Goal: Transaction & Acquisition: Download file/media

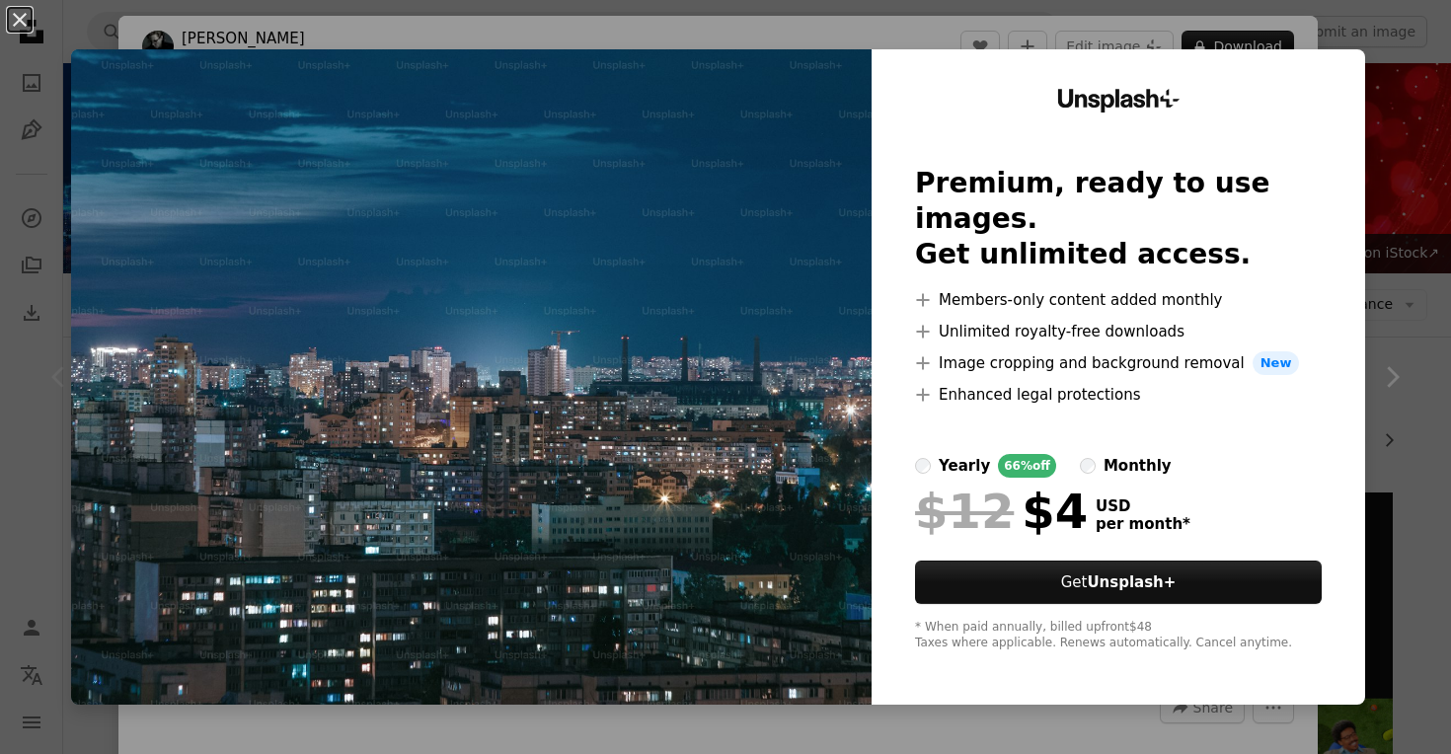
scroll to position [9924, 0]
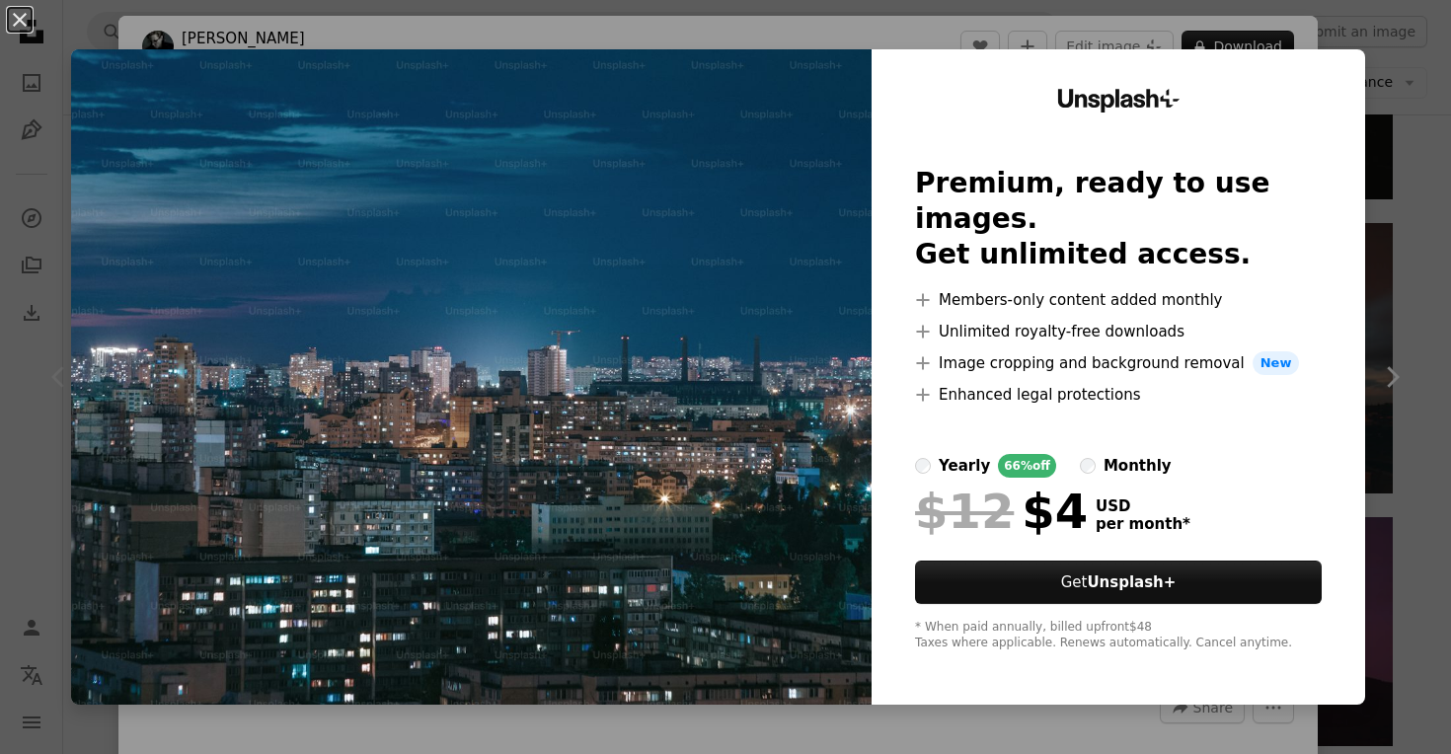
click at [771, 271] on img at bounding box center [471, 376] width 800 height 655
click at [939, 27] on div "An X shape Unsplash+ Premium, ready to use images. Get unlimited access. A plus…" at bounding box center [725, 377] width 1451 height 754
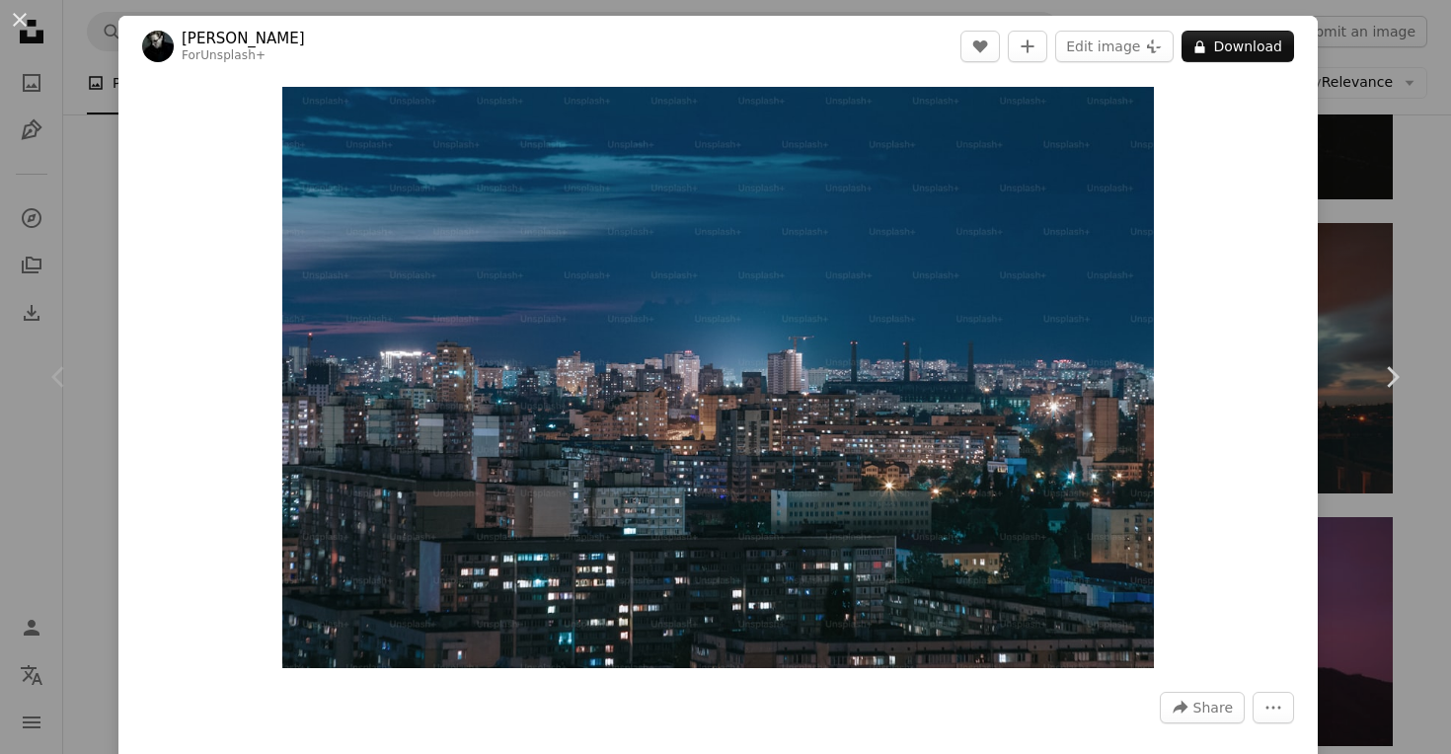
click at [1396, 232] on div "An X shape Chevron left Chevron right [PERSON_NAME] For Unsplash+ A heart A plu…" at bounding box center [725, 377] width 1451 height 754
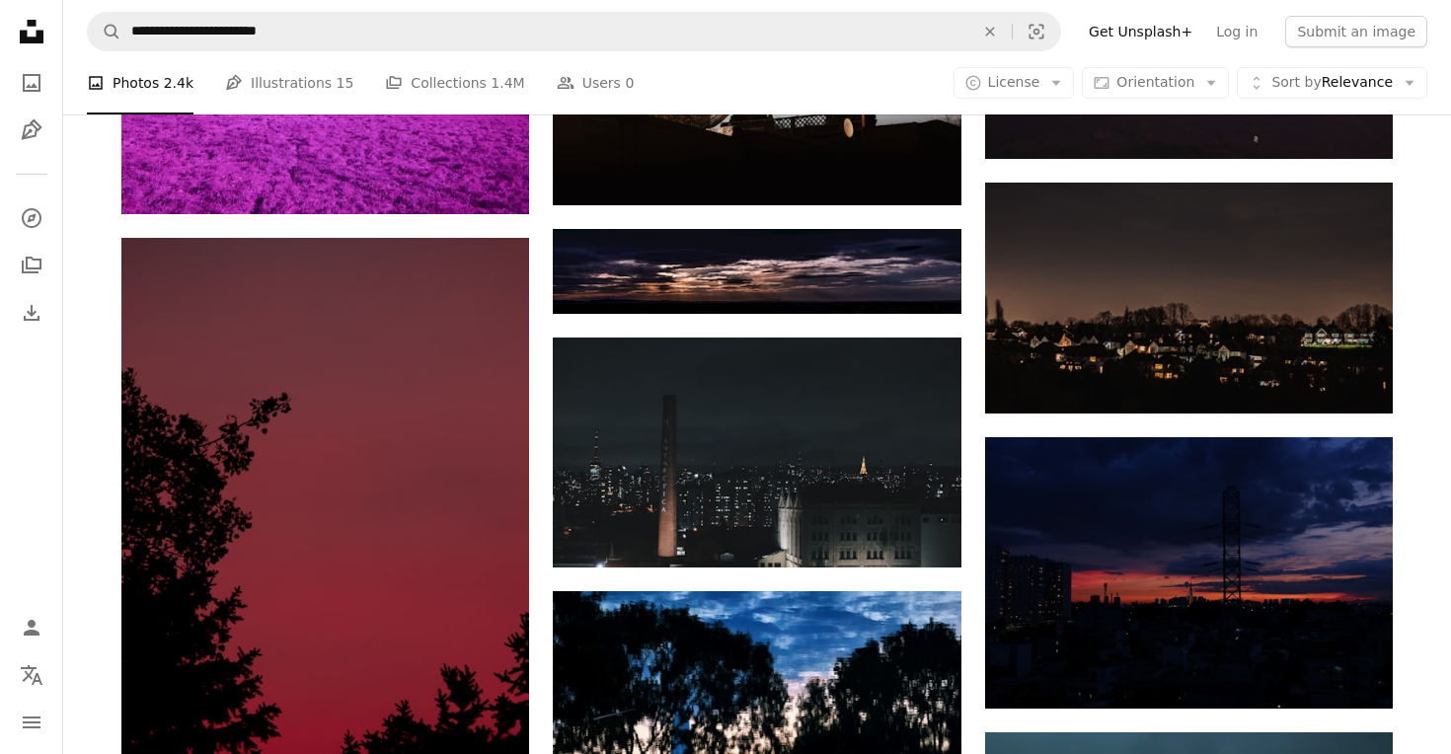
scroll to position [10513, 0]
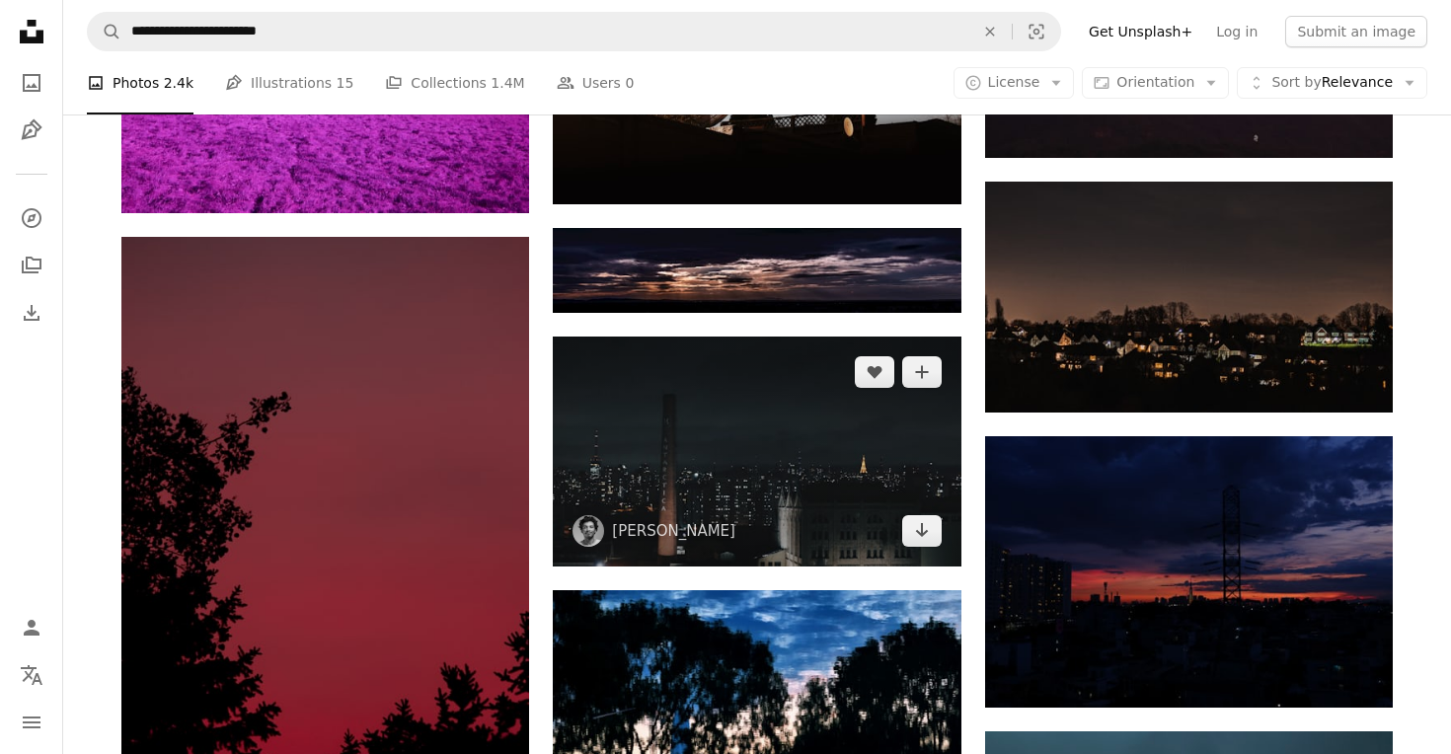
click at [823, 511] on img at bounding box center [757, 452] width 408 height 230
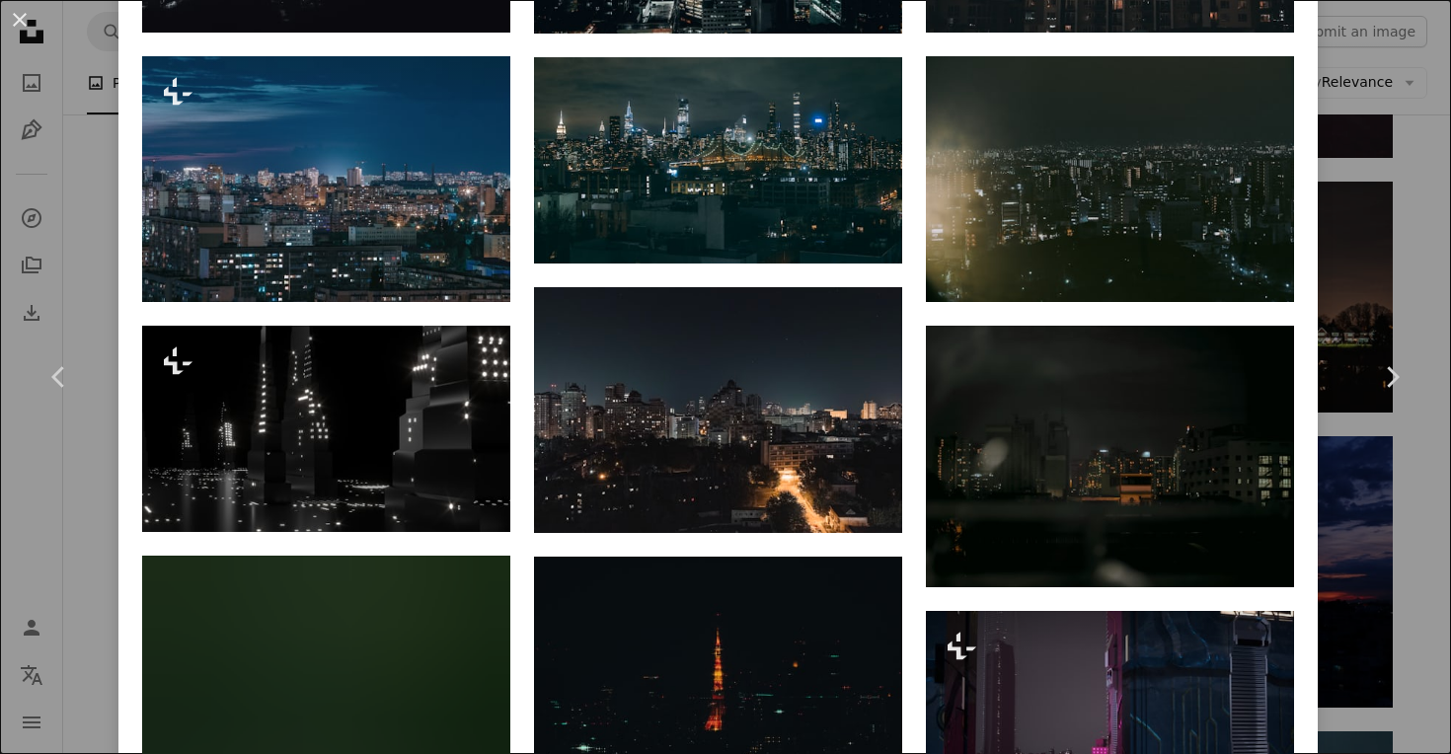
scroll to position [315, 0]
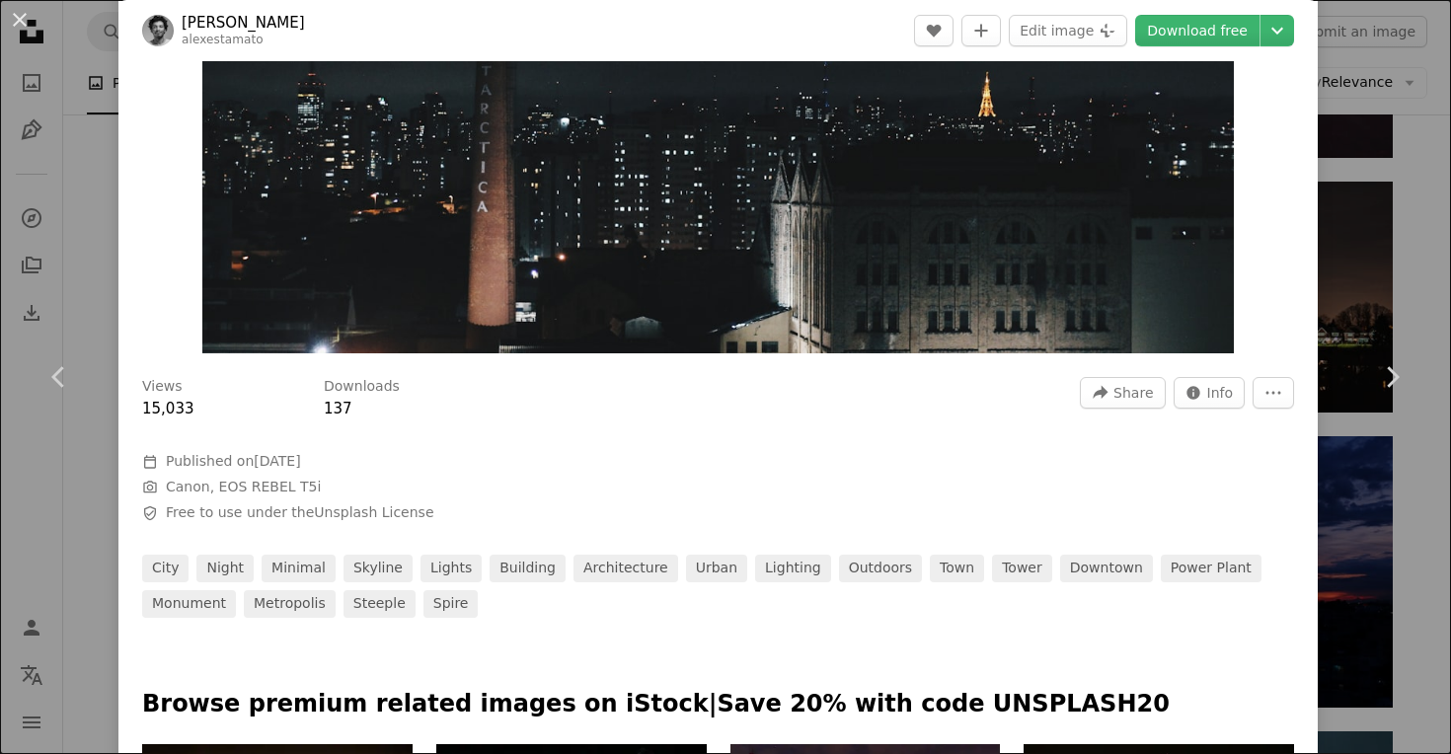
click at [1381, 79] on div "An X shape Chevron left Chevron right [PERSON_NAME] alexestamato A heart A plus…" at bounding box center [725, 377] width 1451 height 754
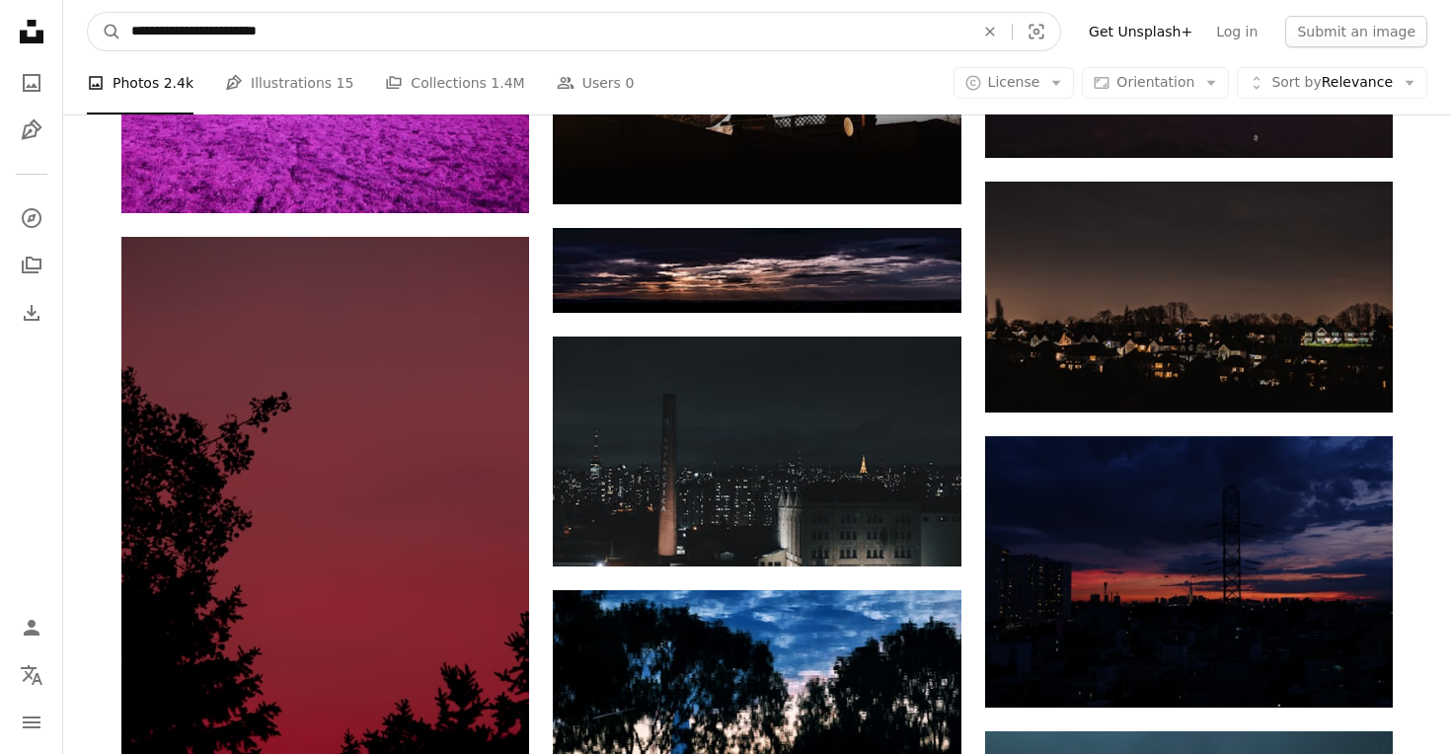
click at [496, 33] on input "**********" at bounding box center [544, 32] width 847 height 38
type input "**********"
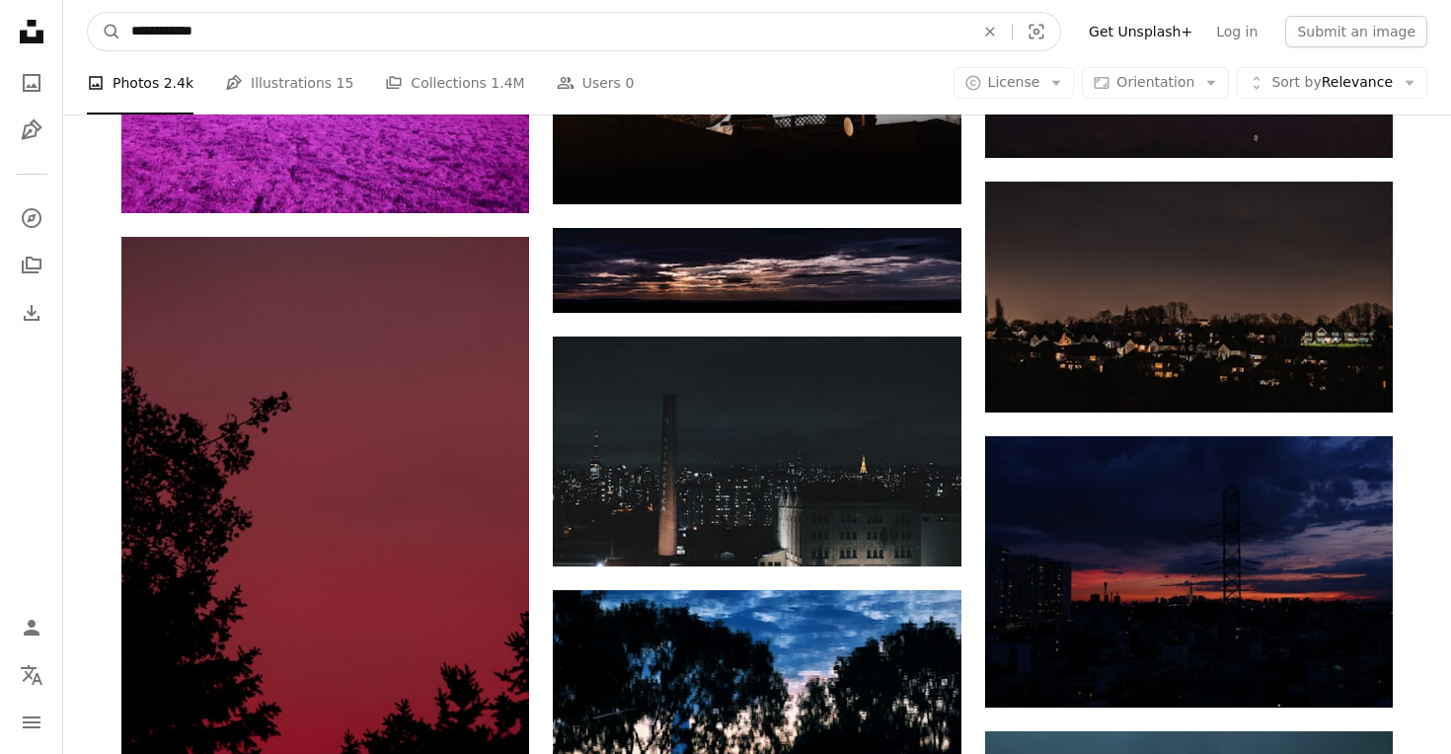
click at [105, 32] on button "A magnifying glass" at bounding box center [105, 32] width 34 height 38
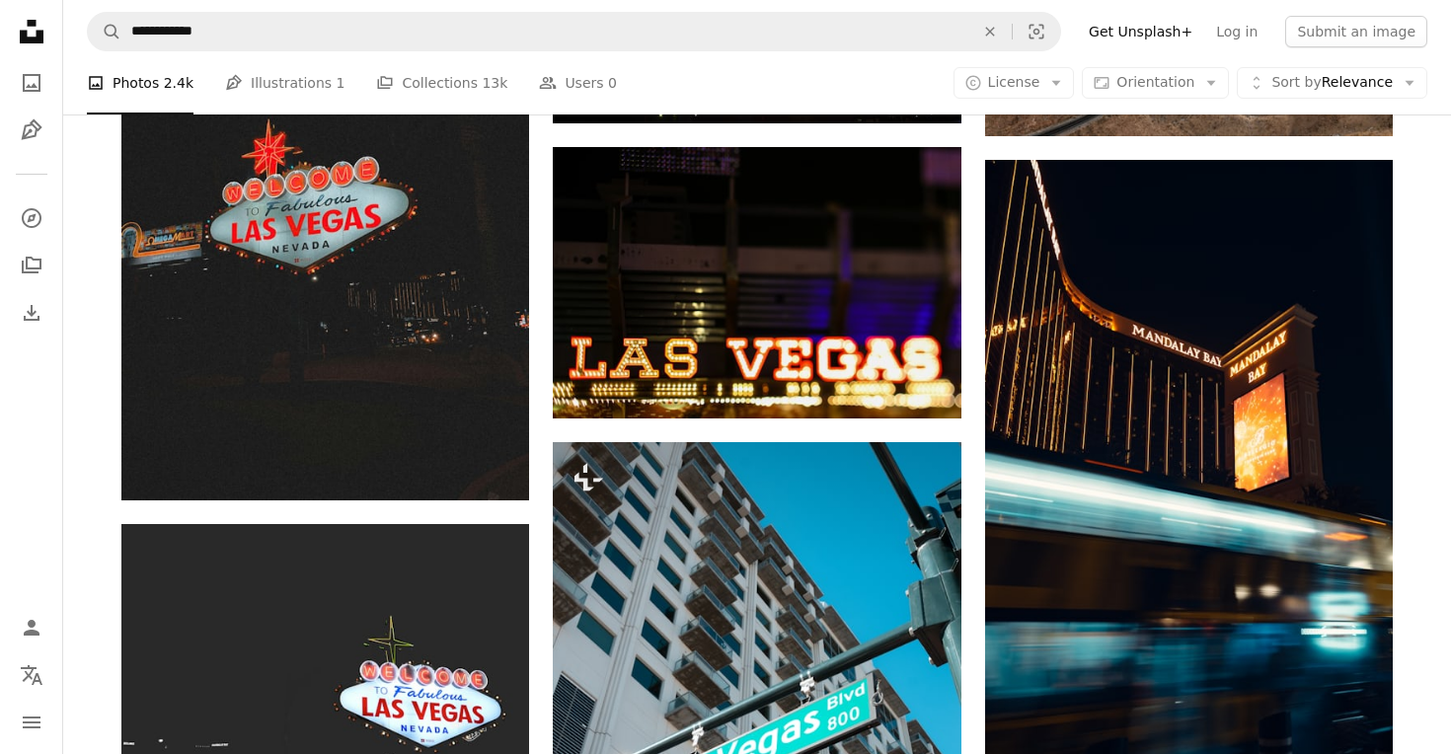
scroll to position [1173, 0]
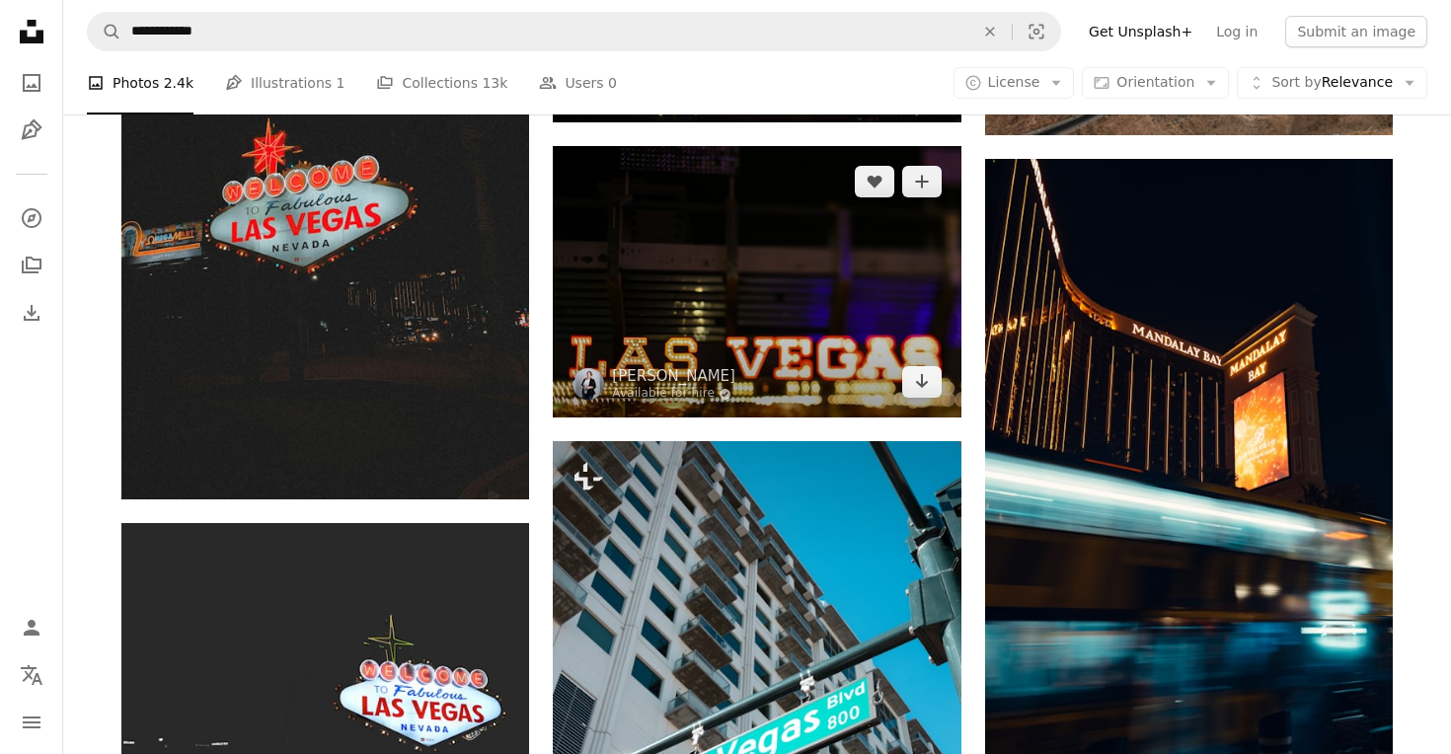
click at [758, 226] on img at bounding box center [757, 281] width 408 height 271
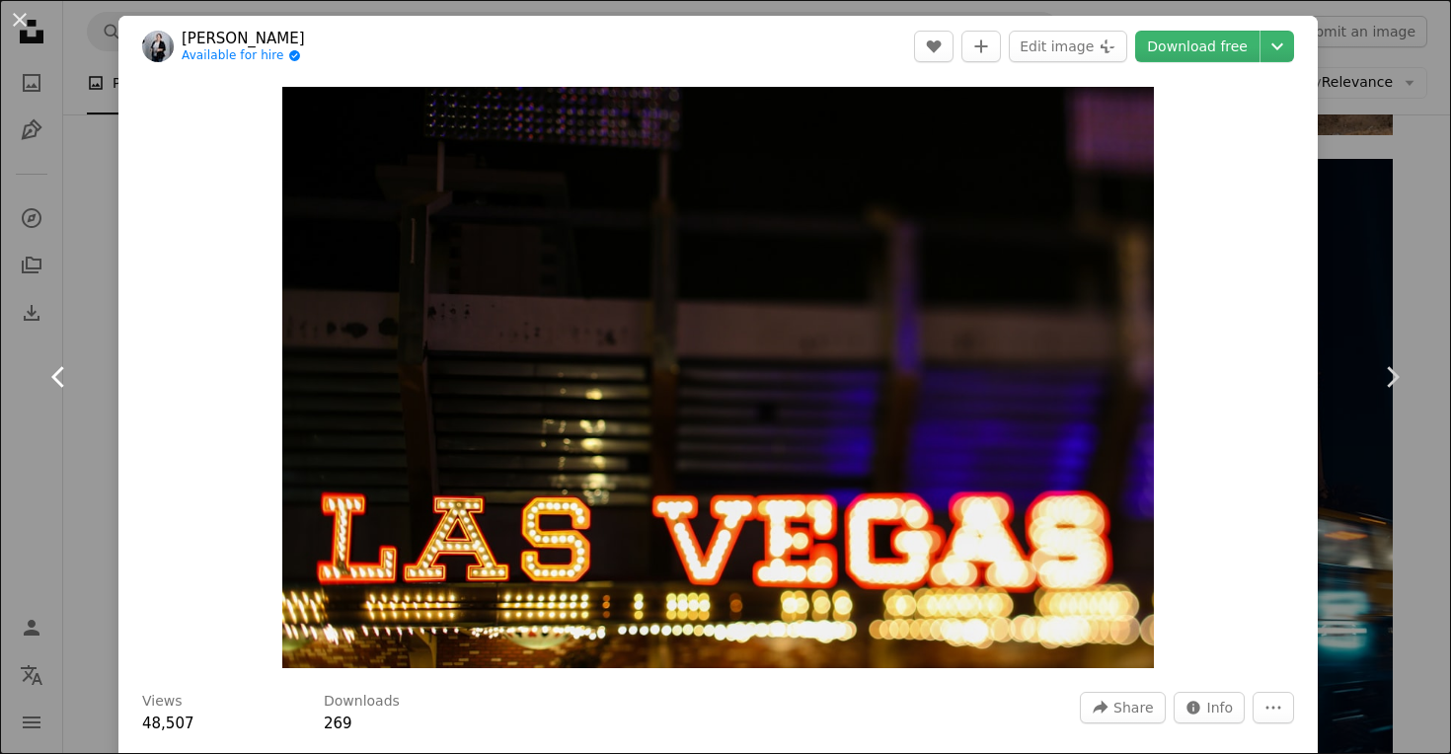
click at [84, 326] on link "Chevron left" at bounding box center [59, 376] width 118 height 189
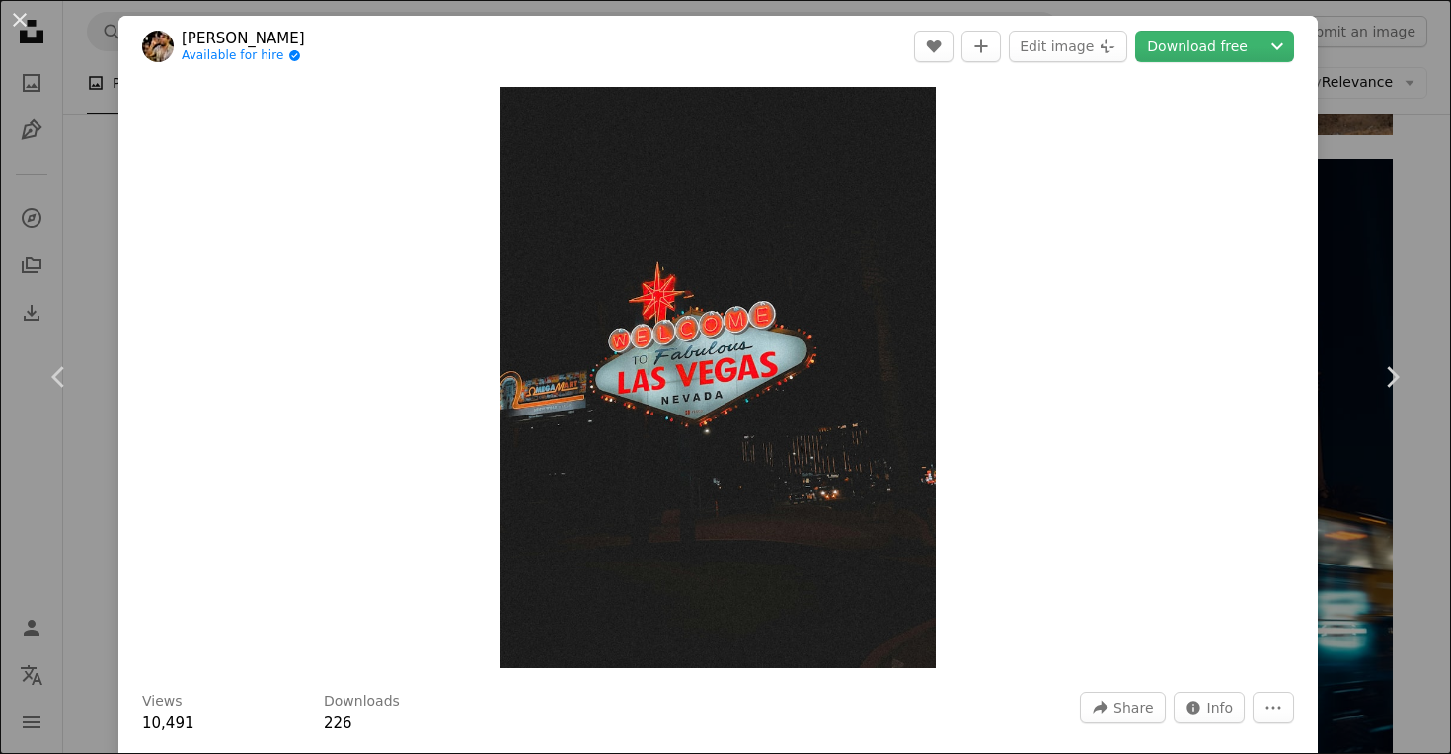
click at [1408, 215] on div "An X shape Chevron left Chevron right [PERSON_NAME] Available for hire A checkm…" at bounding box center [725, 377] width 1451 height 754
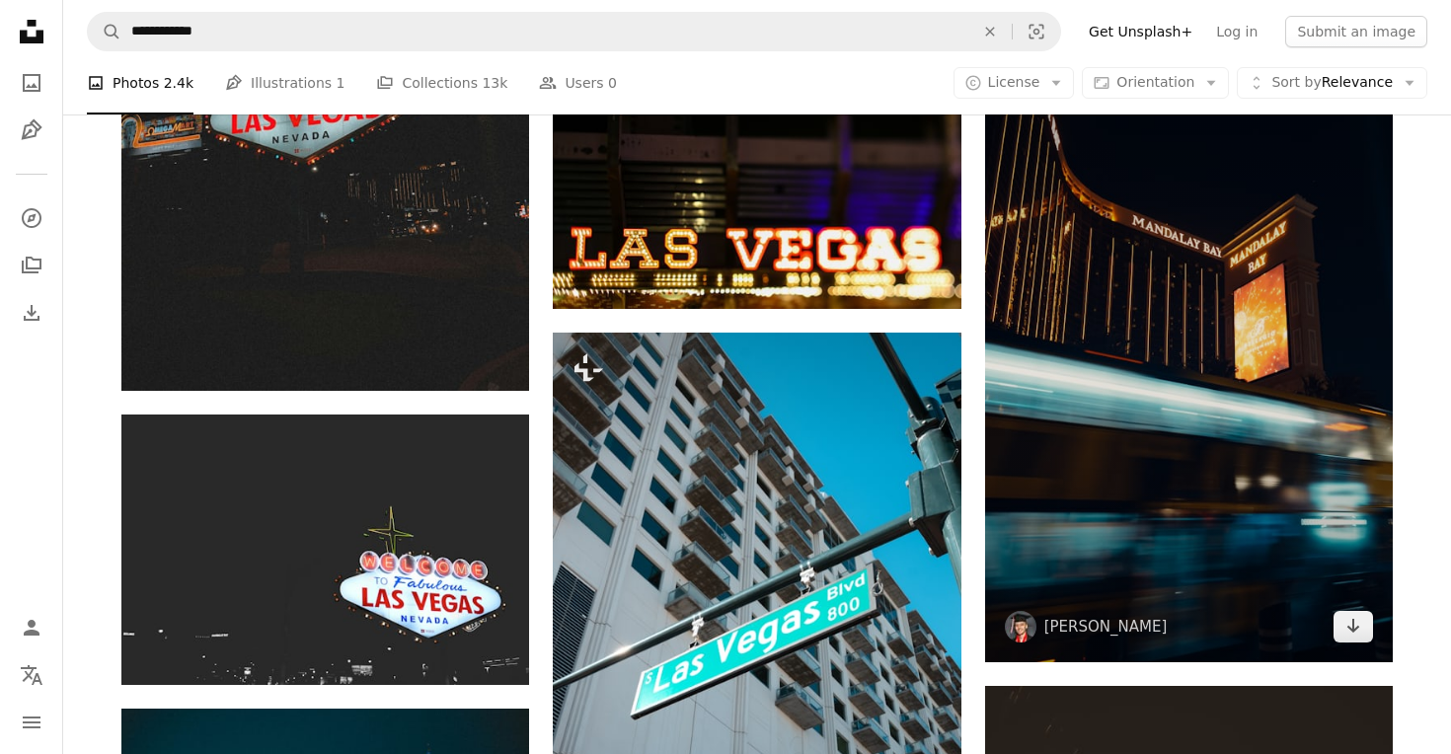
scroll to position [1285, 0]
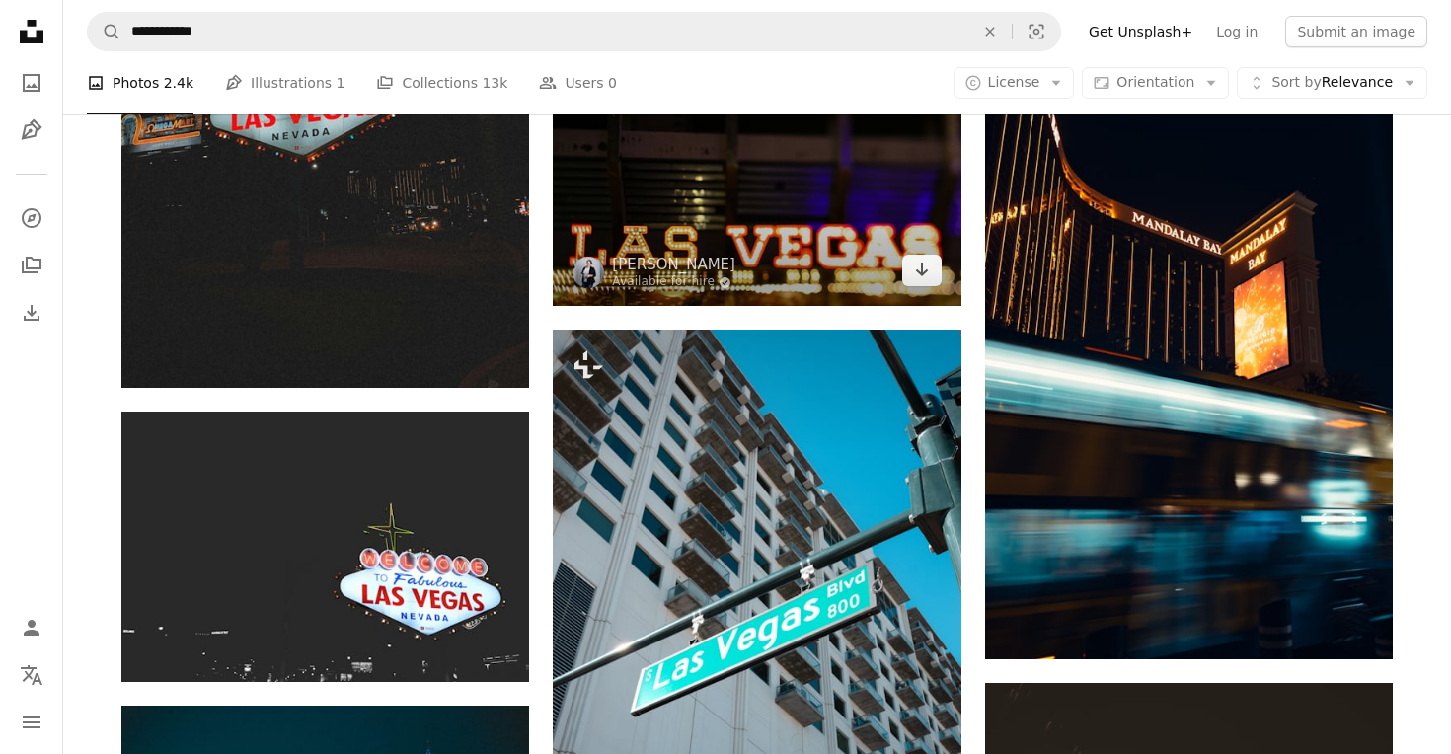
click at [832, 238] on img at bounding box center [757, 170] width 408 height 271
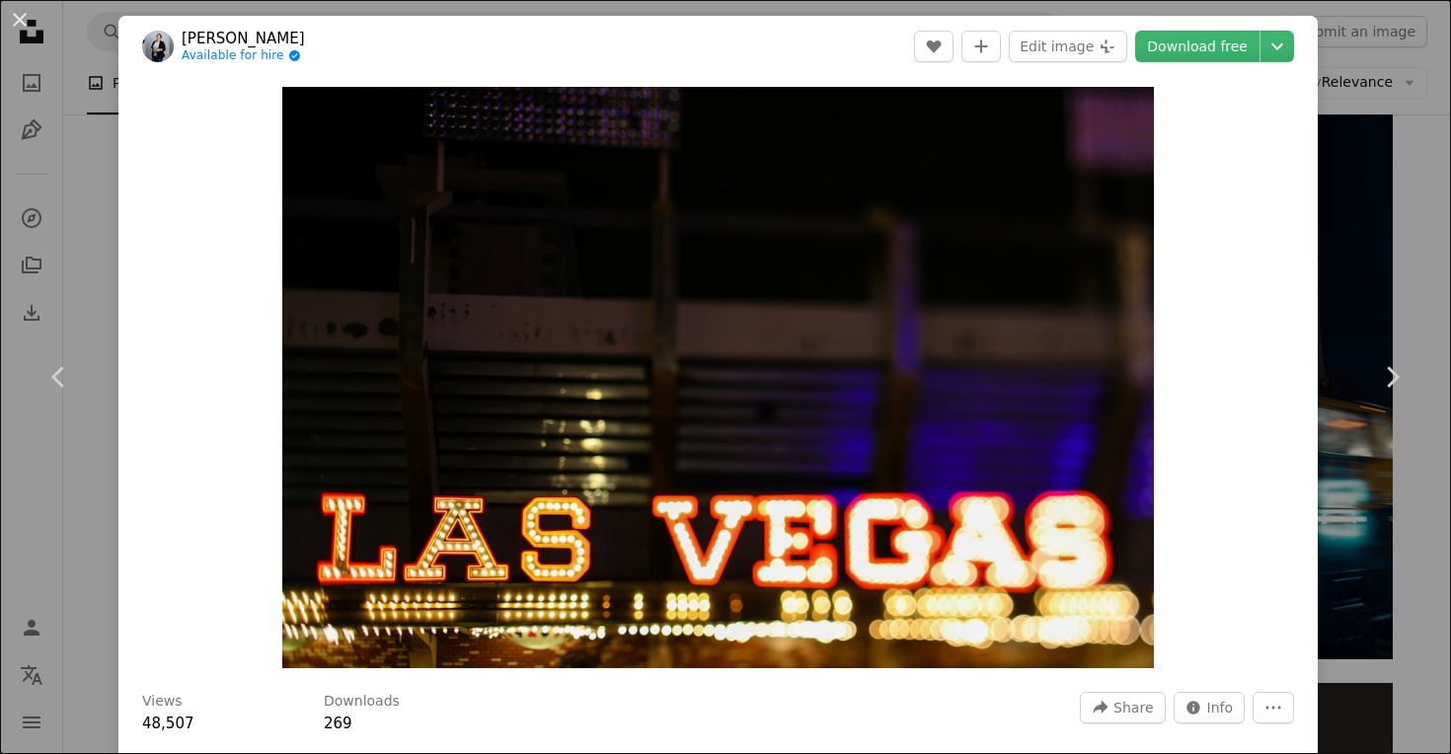
click at [101, 155] on div "An X shape Chevron left Chevron right [PERSON_NAME] Available for hire A checkm…" at bounding box center [725, 377] width 1451 height 754
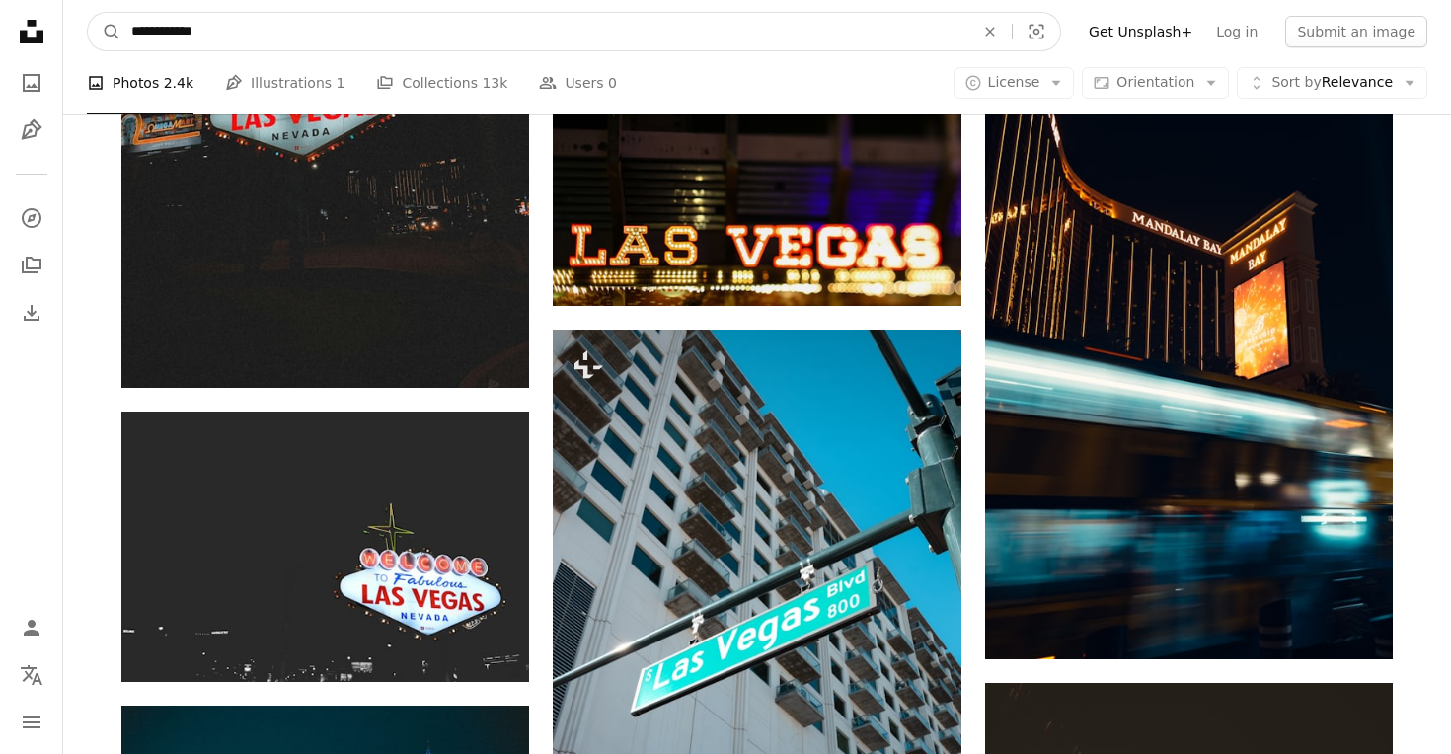
click at [215, 39] on input "**********" at bounding box center [544, 32] width 847 height 38
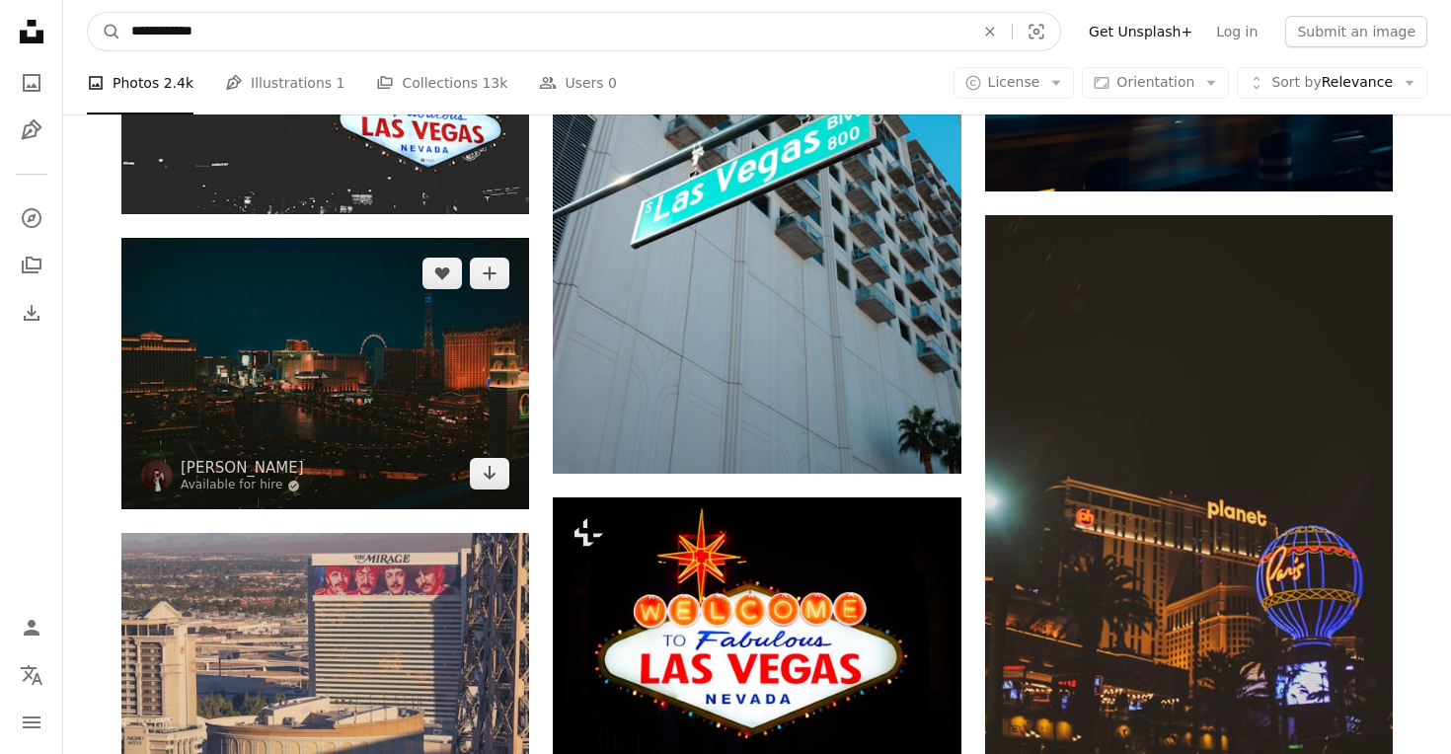
scroll to position [1750, 0]
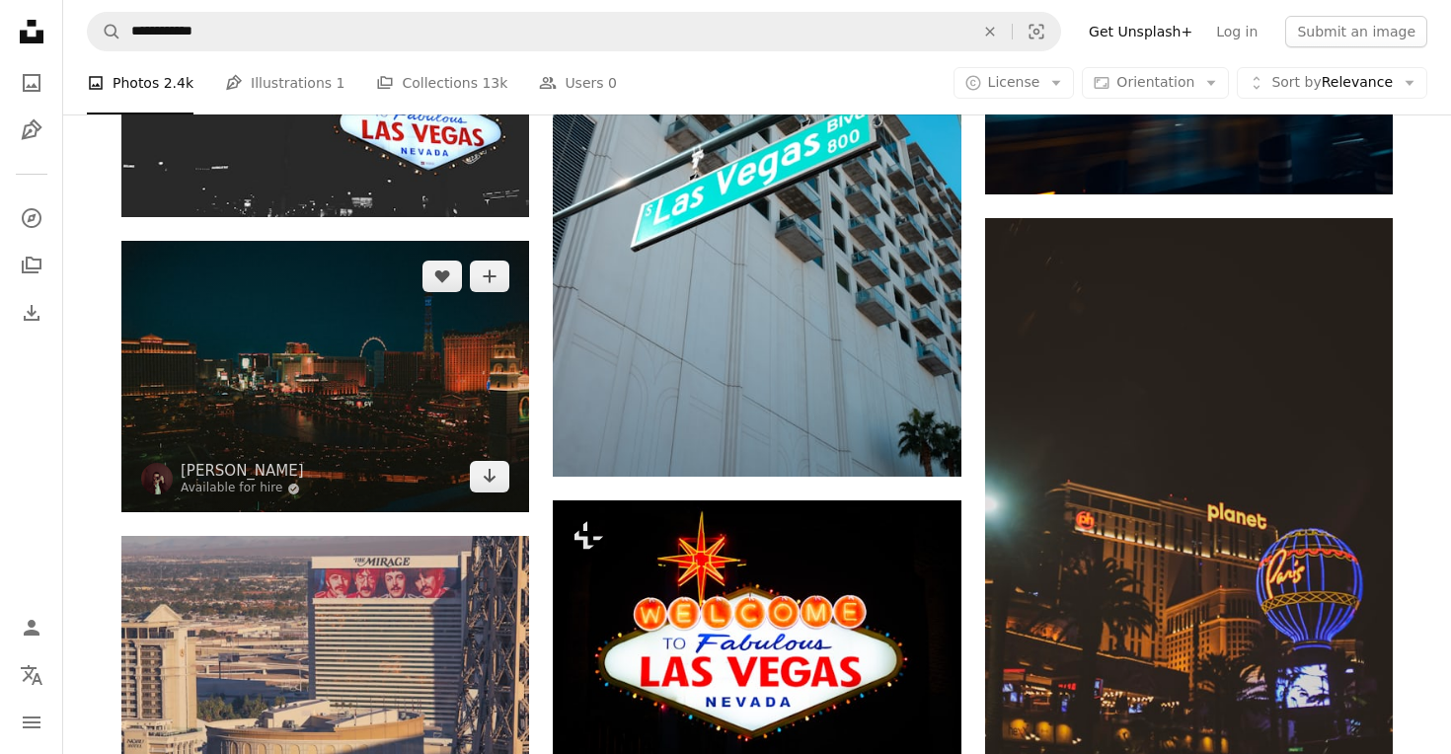
click at [352, 338] on img at bounding box center [325, 376] width 408 height 271
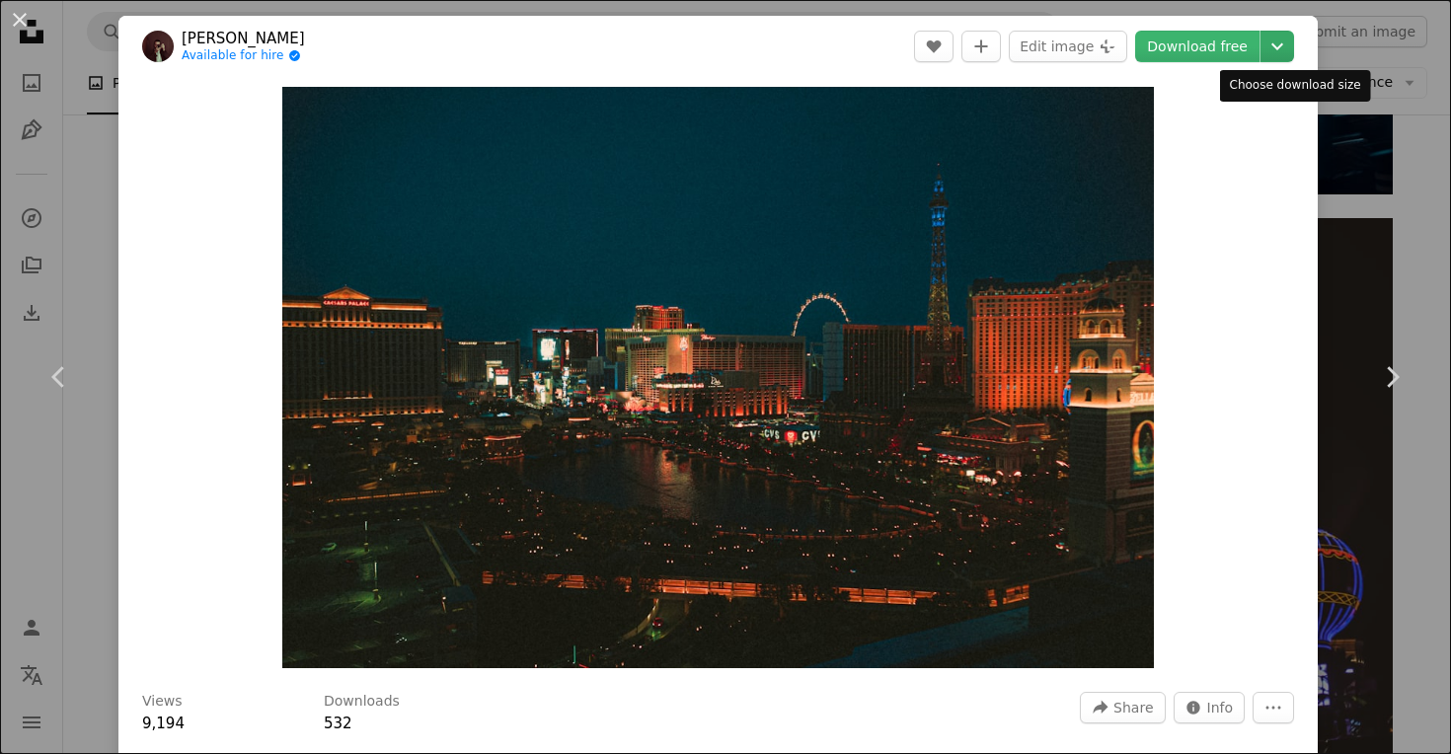
click at [1287, 41] on icon "Chevron down" at bounding box center [1277, 47] width 32 height 24
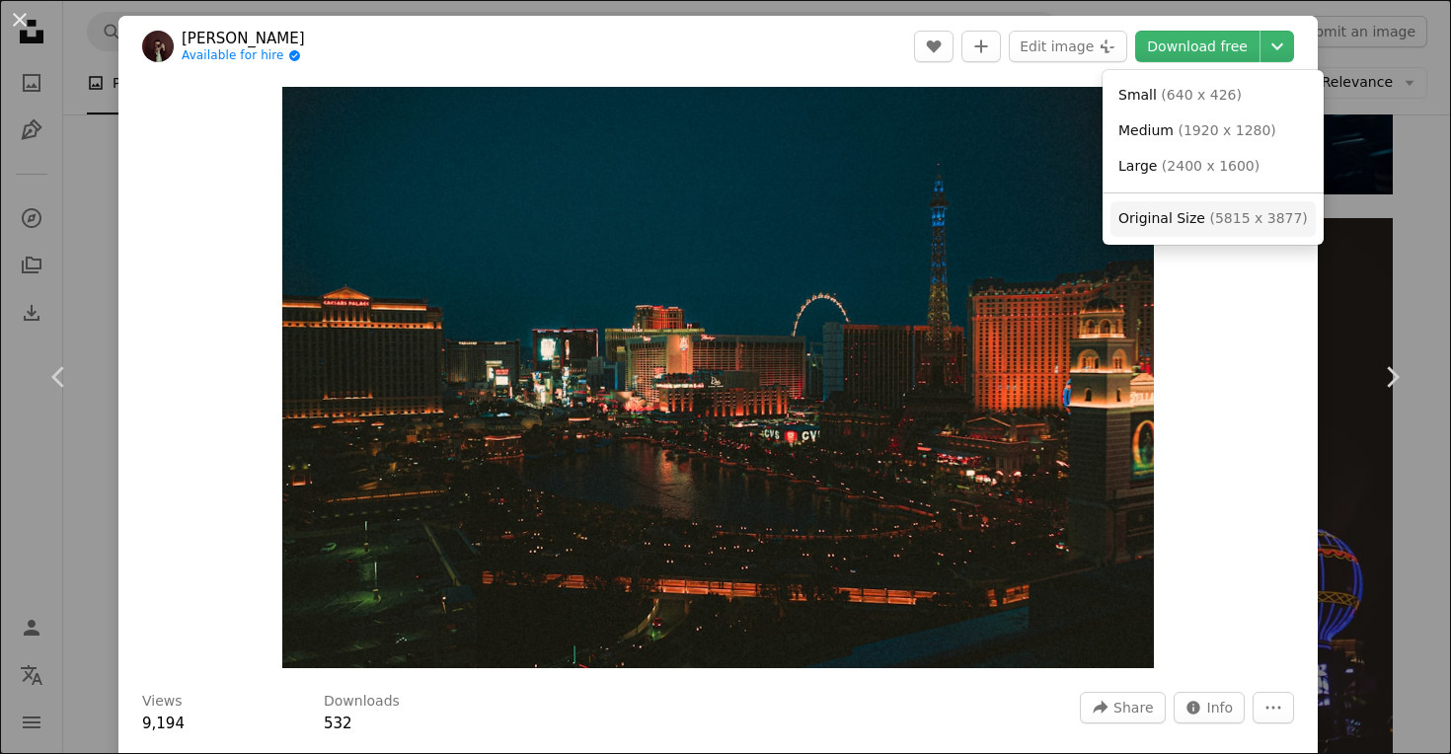
click at [1231, 222] on span "( 5815 x 3877 )" at bounding box center [1258, 218] width 98 height 16
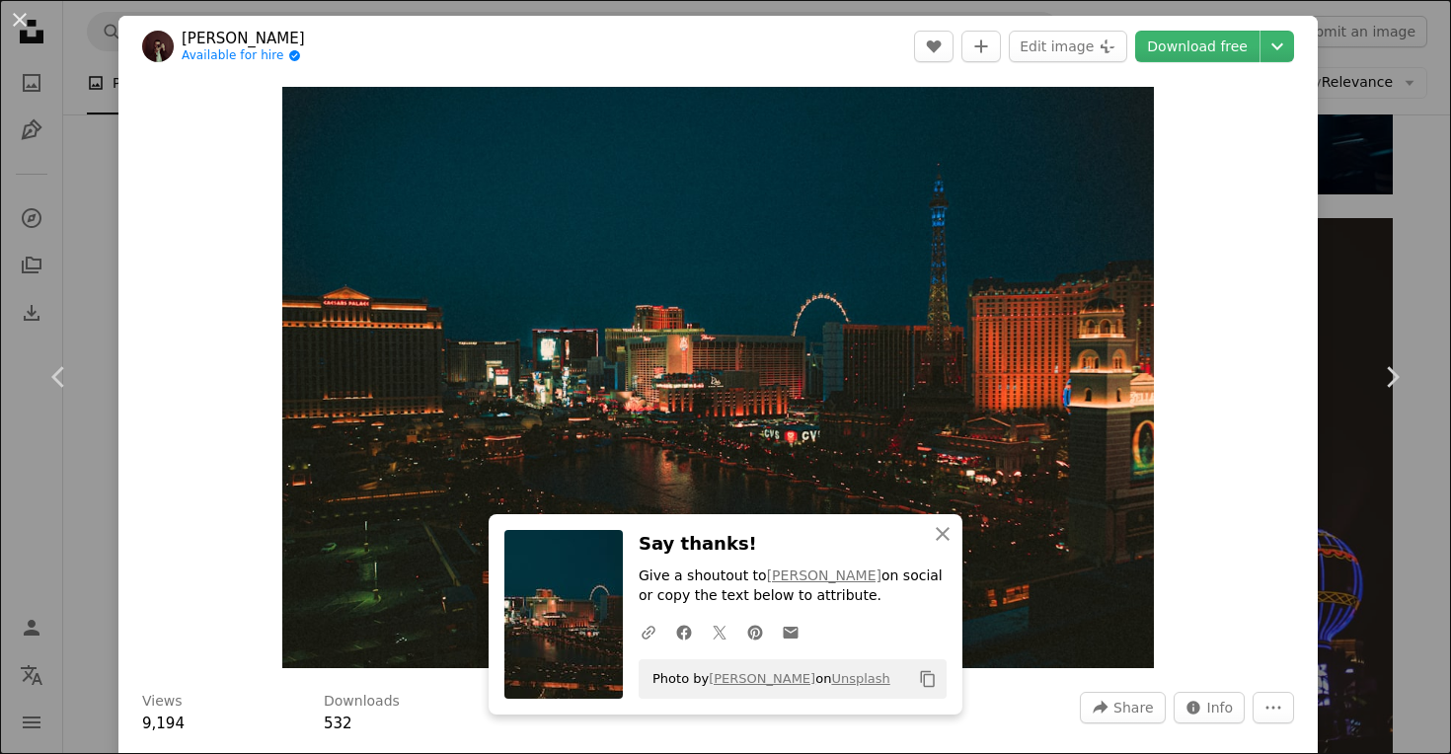
click at [941, 538] on icon "button" at bounding box center [943, 534] width 14 height 14
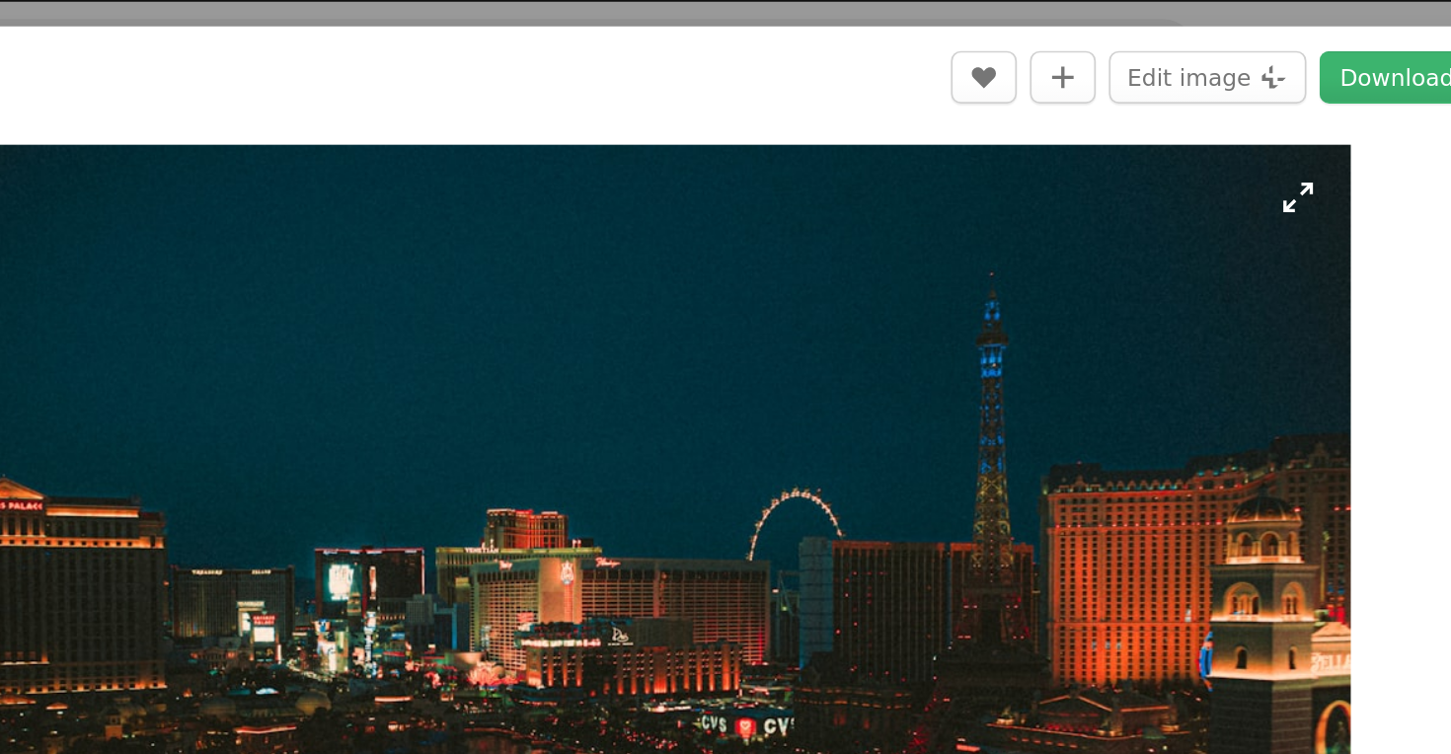
scroll to position [1746, 0]
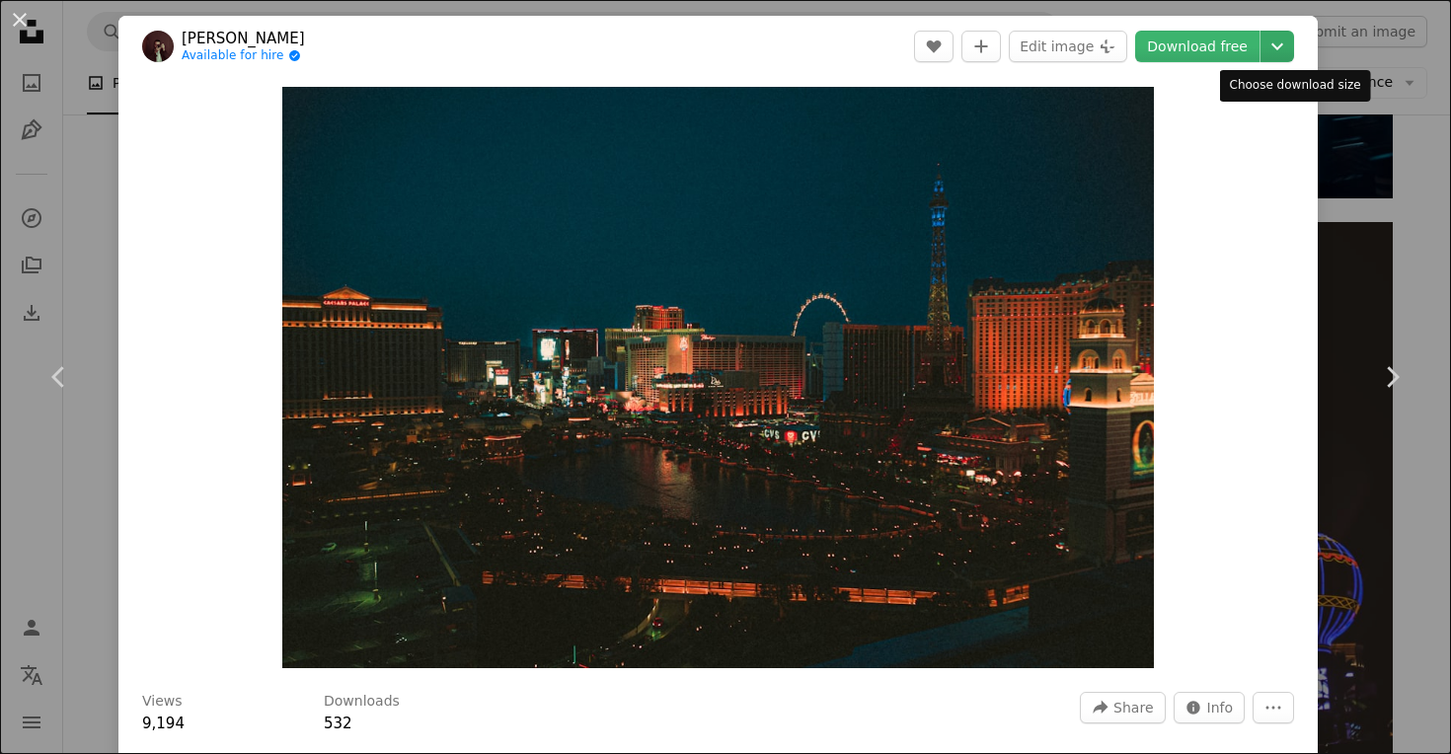
click at [1280, 50] on icon "Chevron down" at bounding box center [1277, 47] width 32 height 24
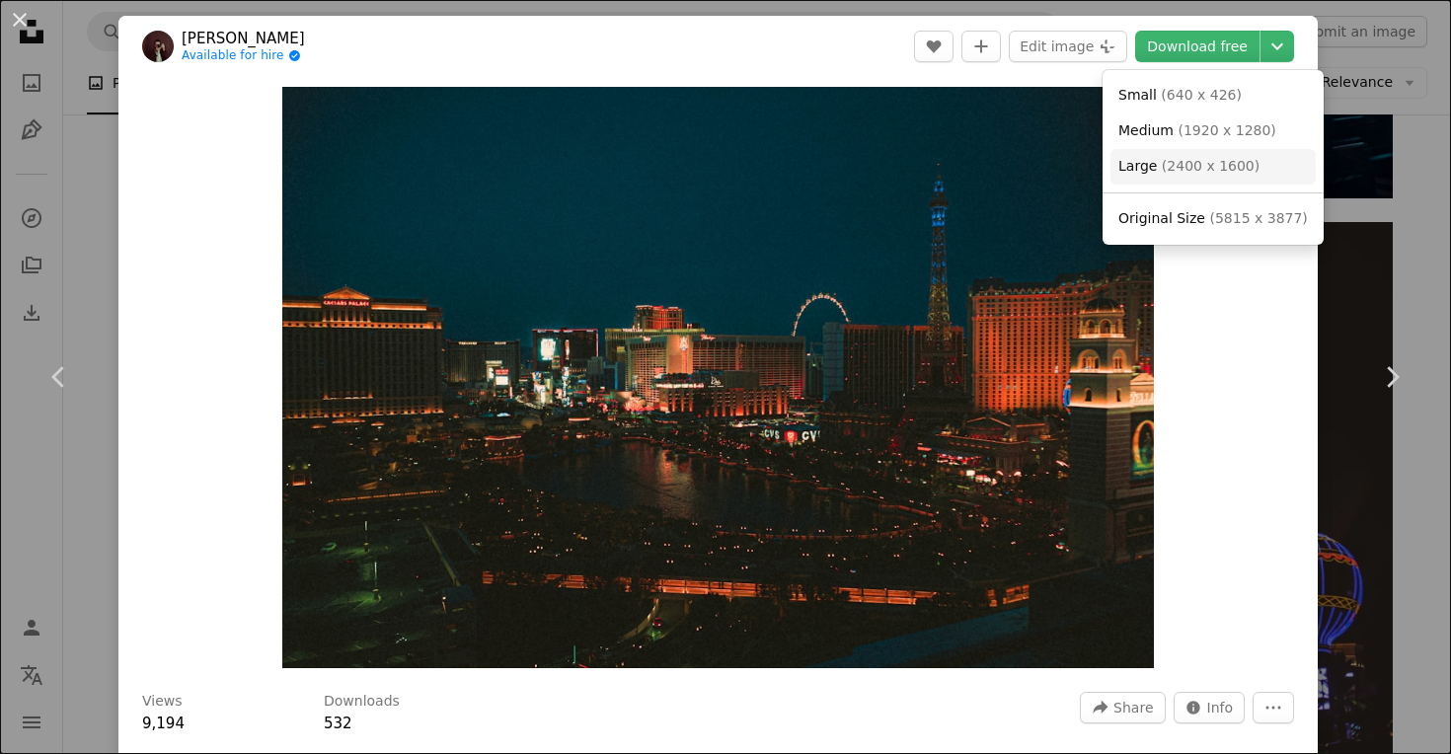
click at [1233, 174] on link "Large ( 2400 x 1600 )" at bounding box center [1212, 167] width 205 height 36
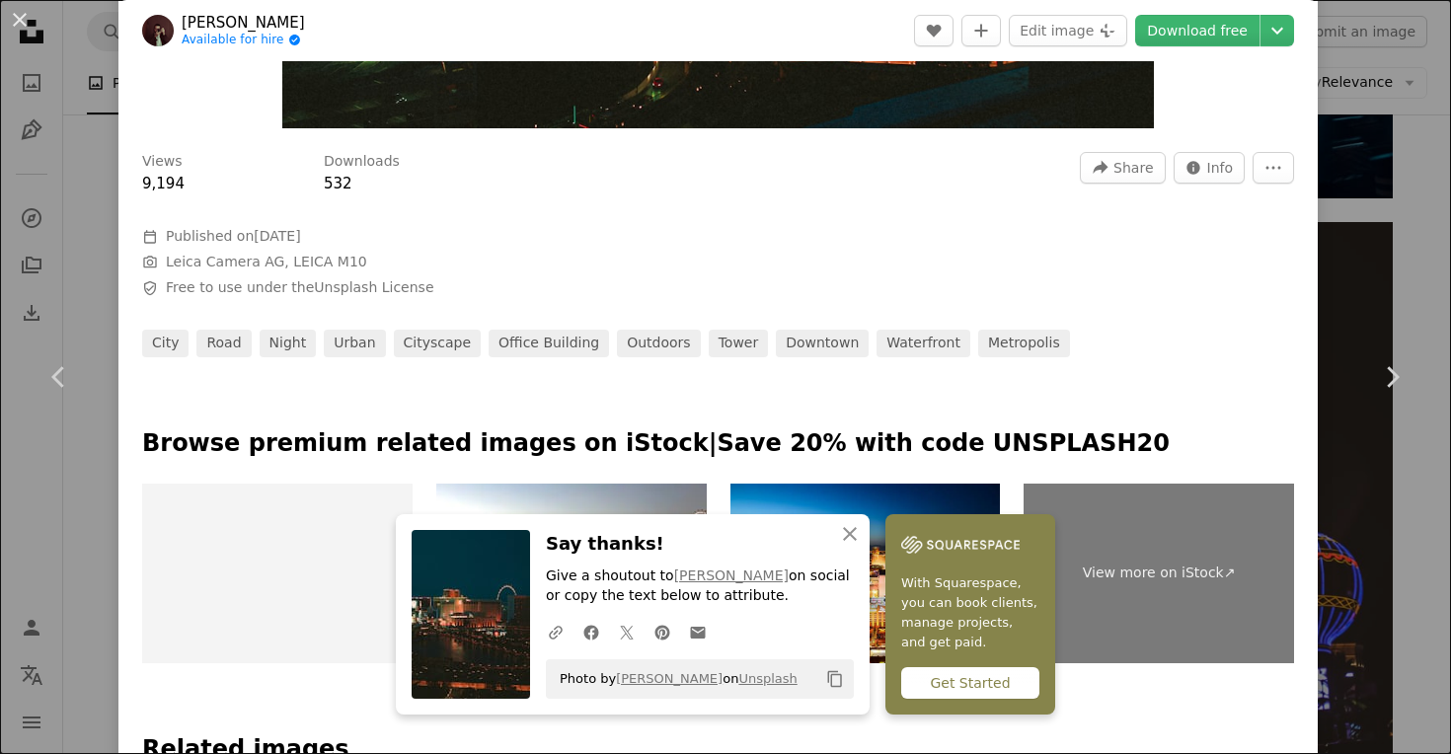
scroll to position [594, 0]
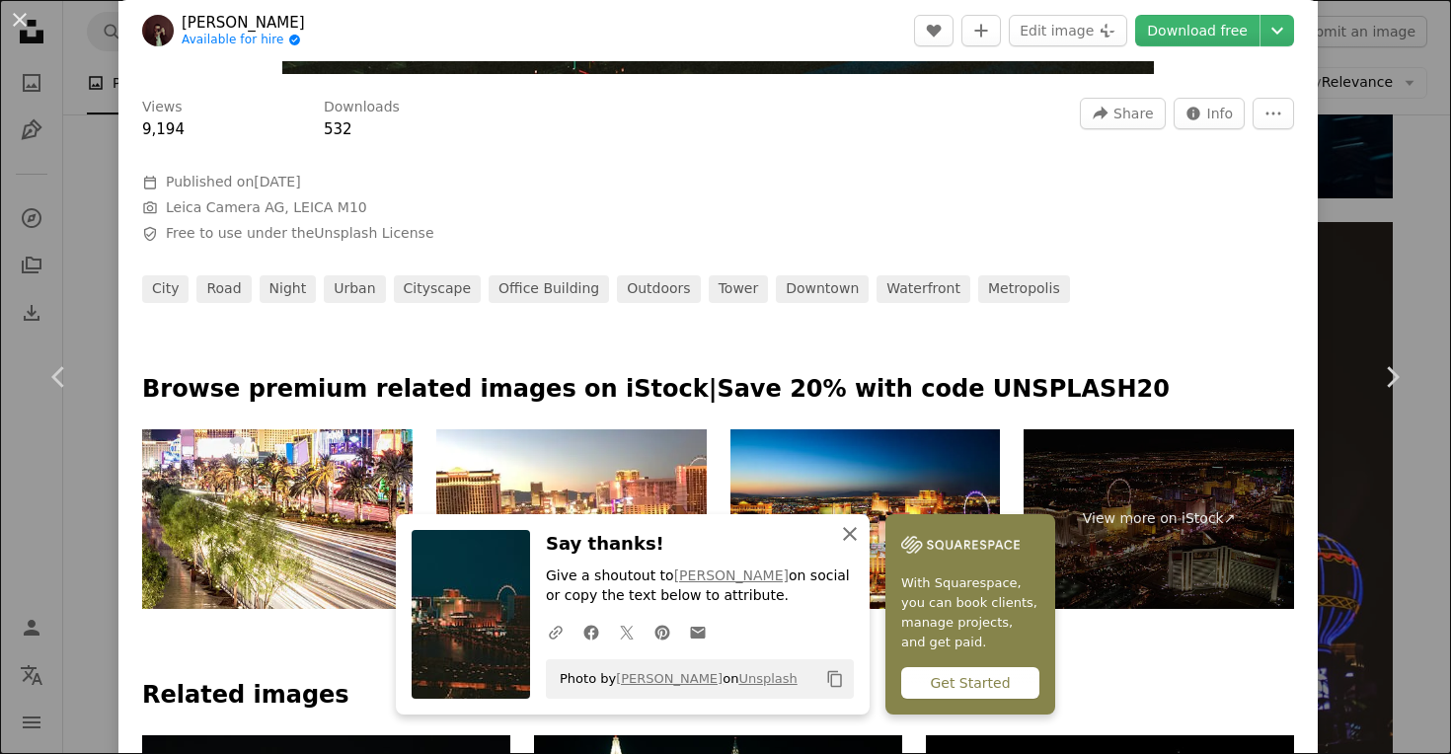
click at [844, 541] on icon "button" at bounding box center [850, 534] width 14 height 14
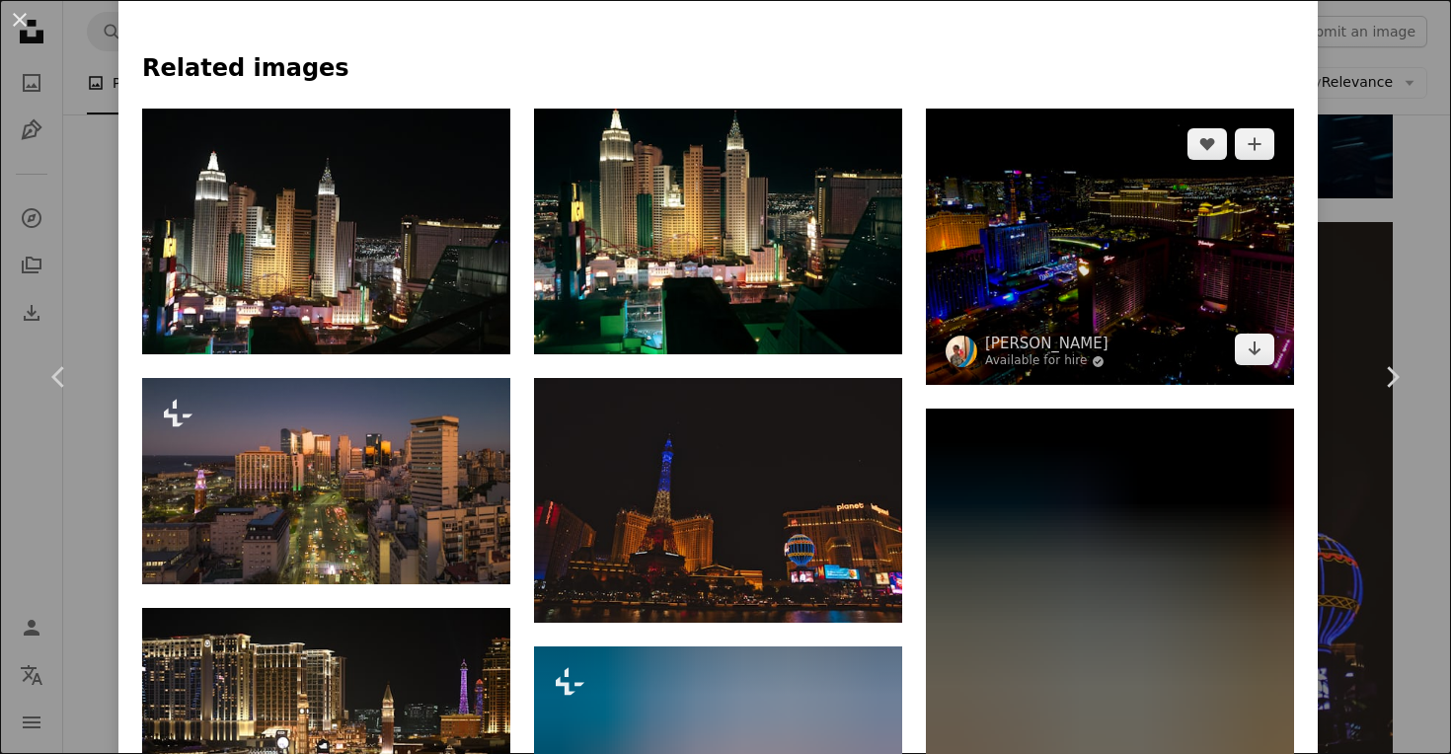
scroll to position [1226, 0]
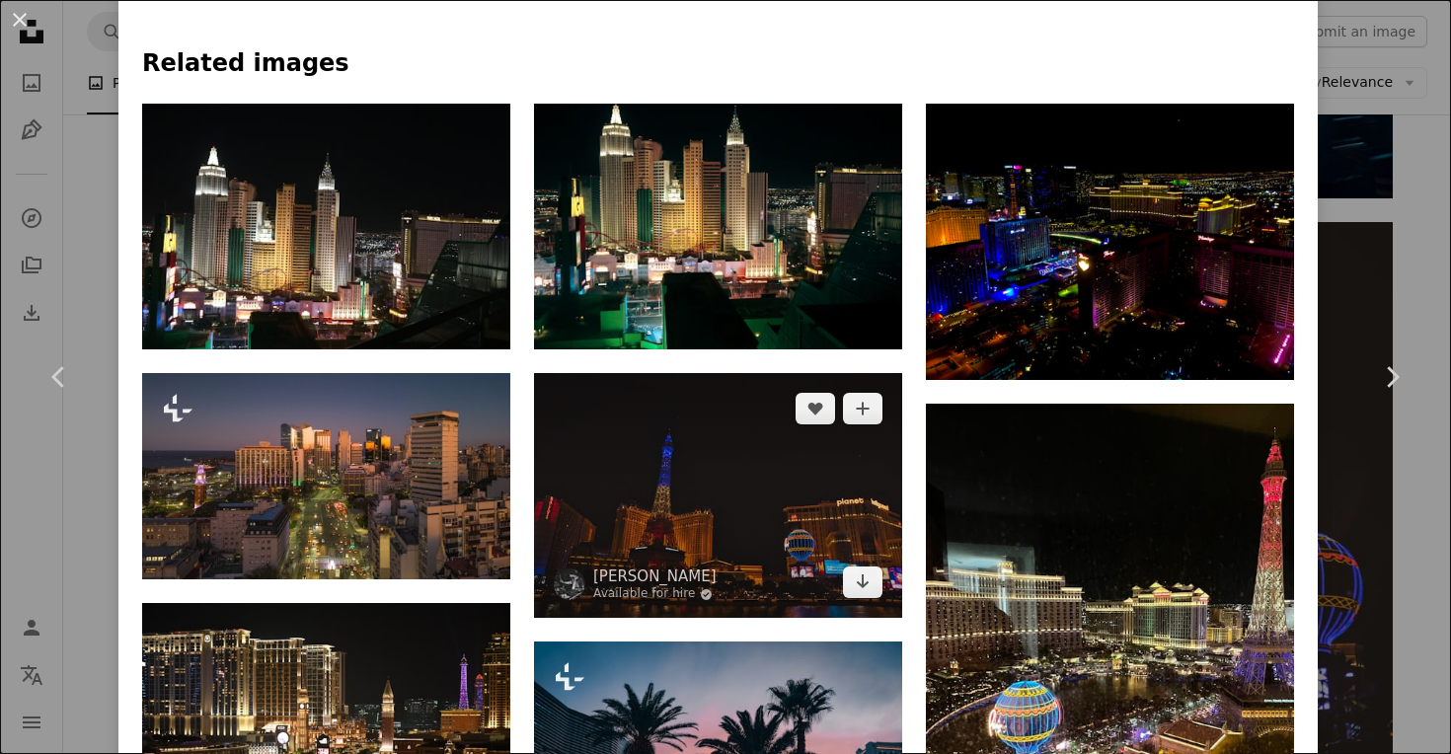
click at [810, 492] on img at bounding box center [718, 495] width 368 height 245
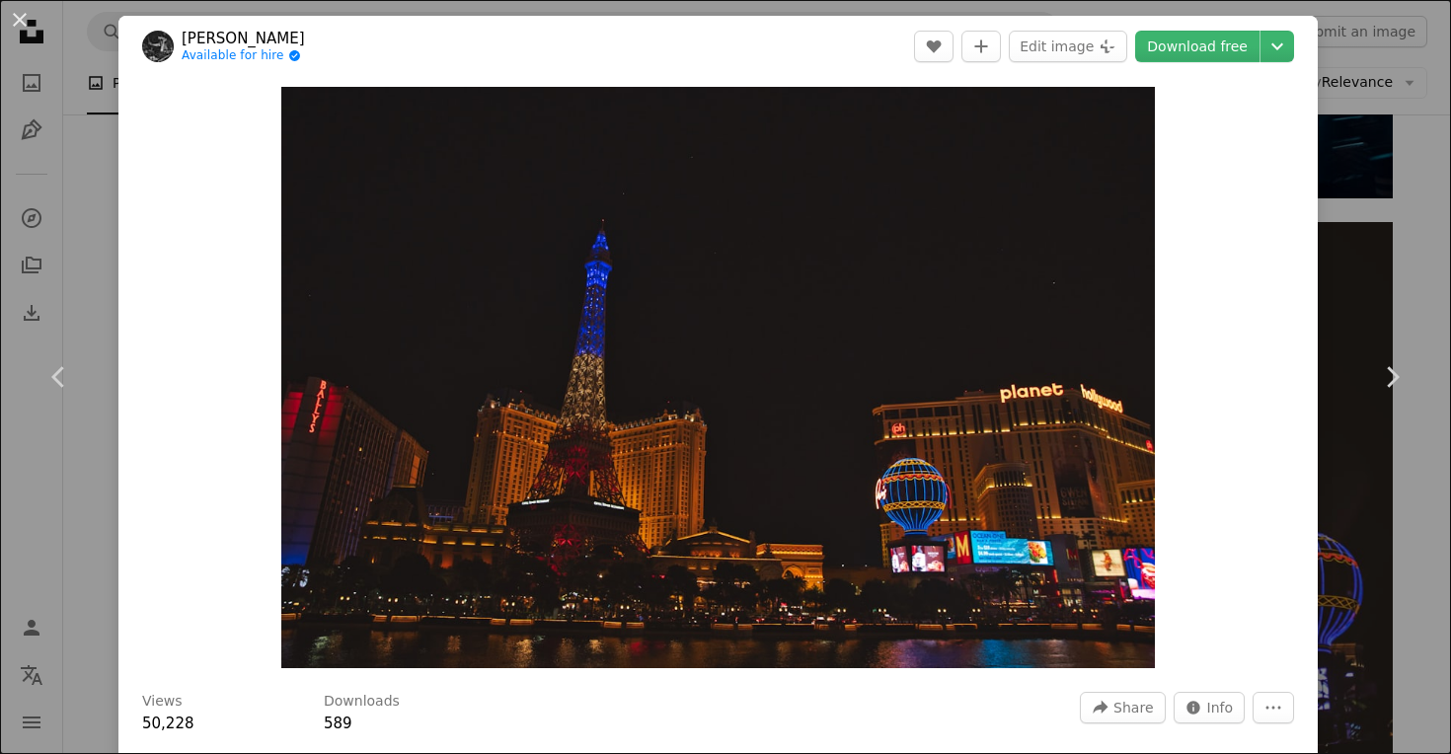
click at [1418, 223] on div "An X shape Chevron left Chevron right [PERSON_NAME] Available for hire A checkm…" at bounding box center [725, 377] width 1451 height 754
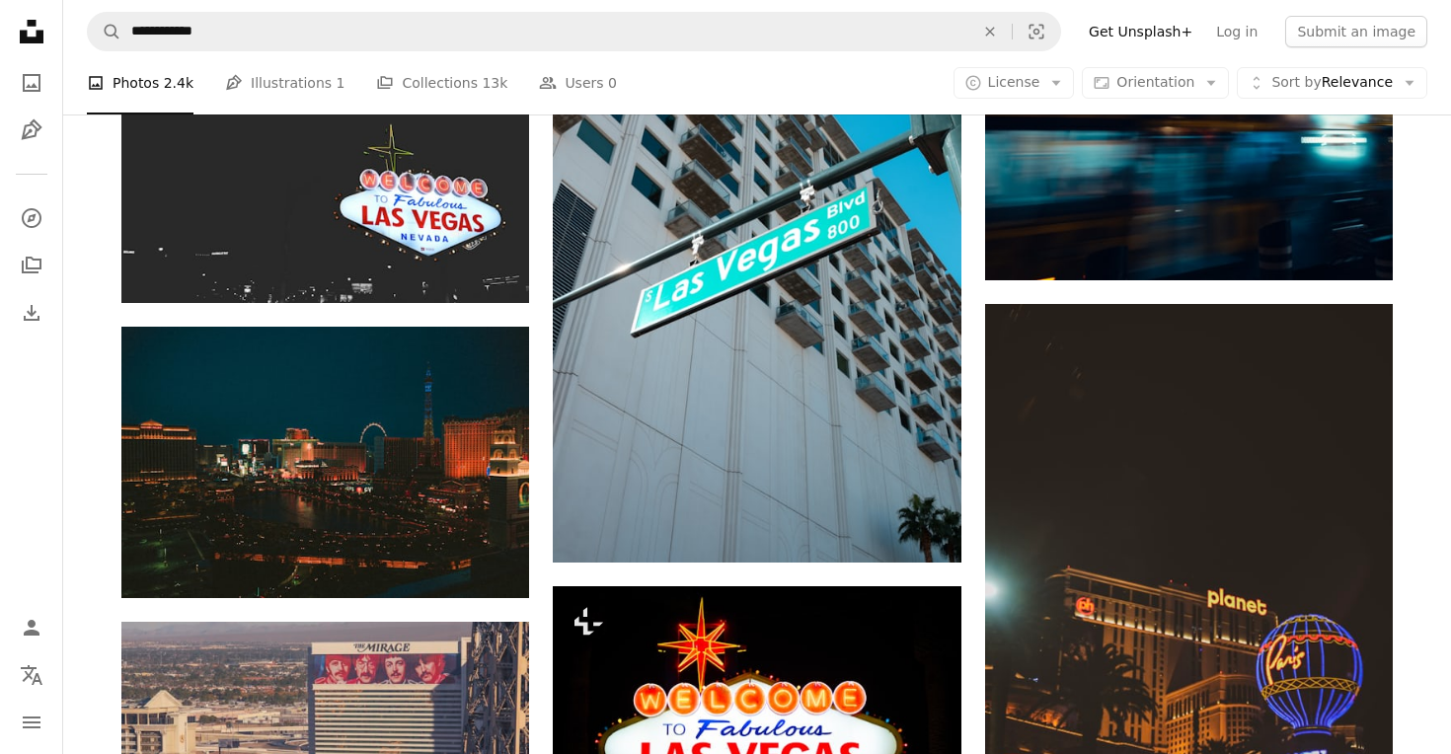
scroll to position [1660, 0]
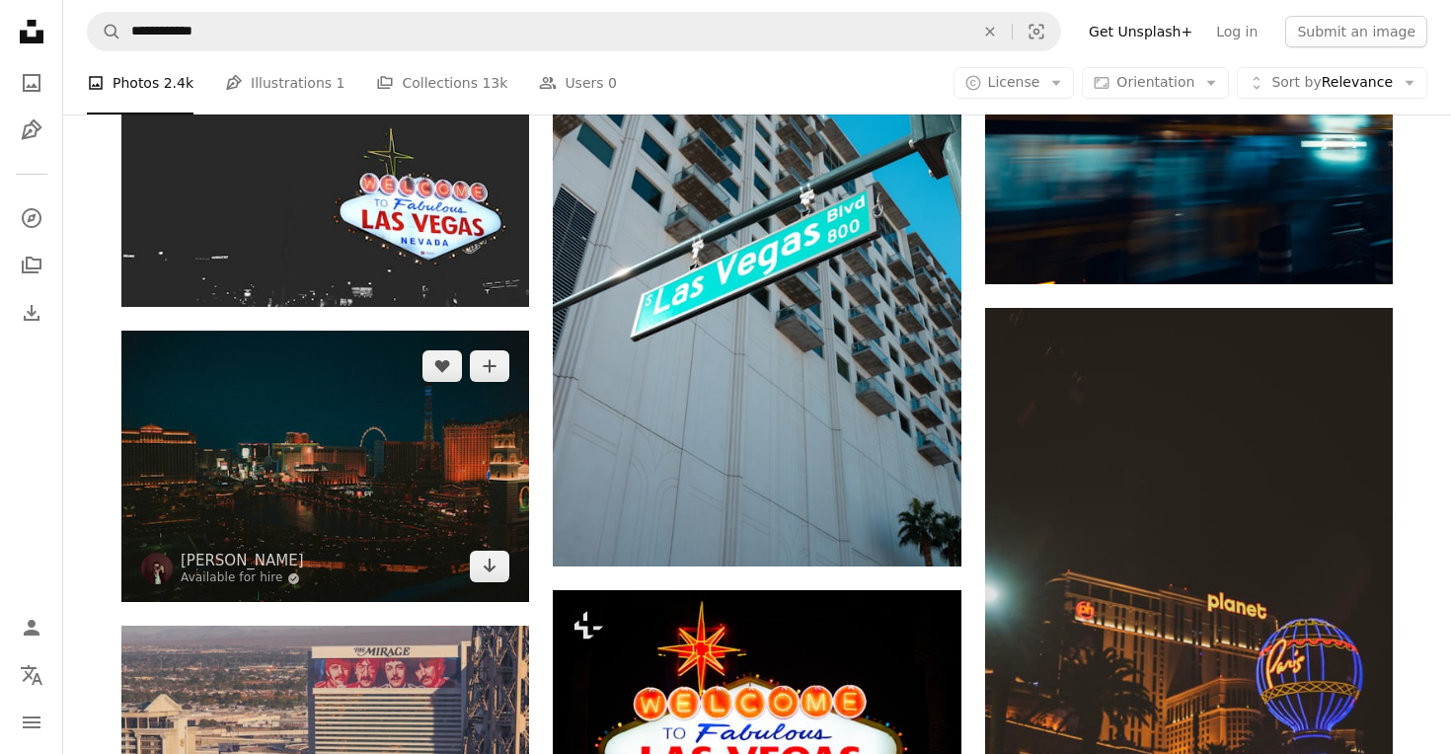
click at [391, 535] on img at bounding box center [325, 466] width 408 height 271
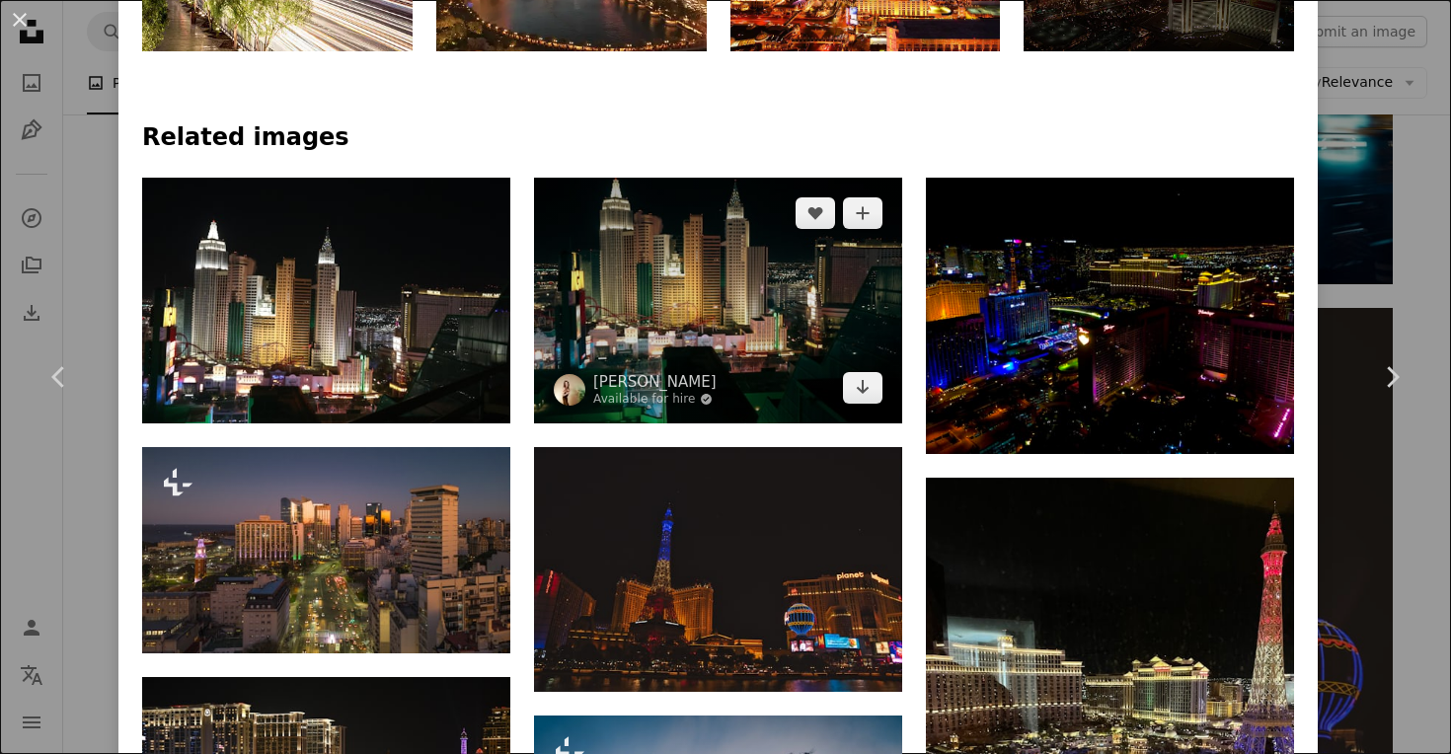
scroll to position [1154, 0]
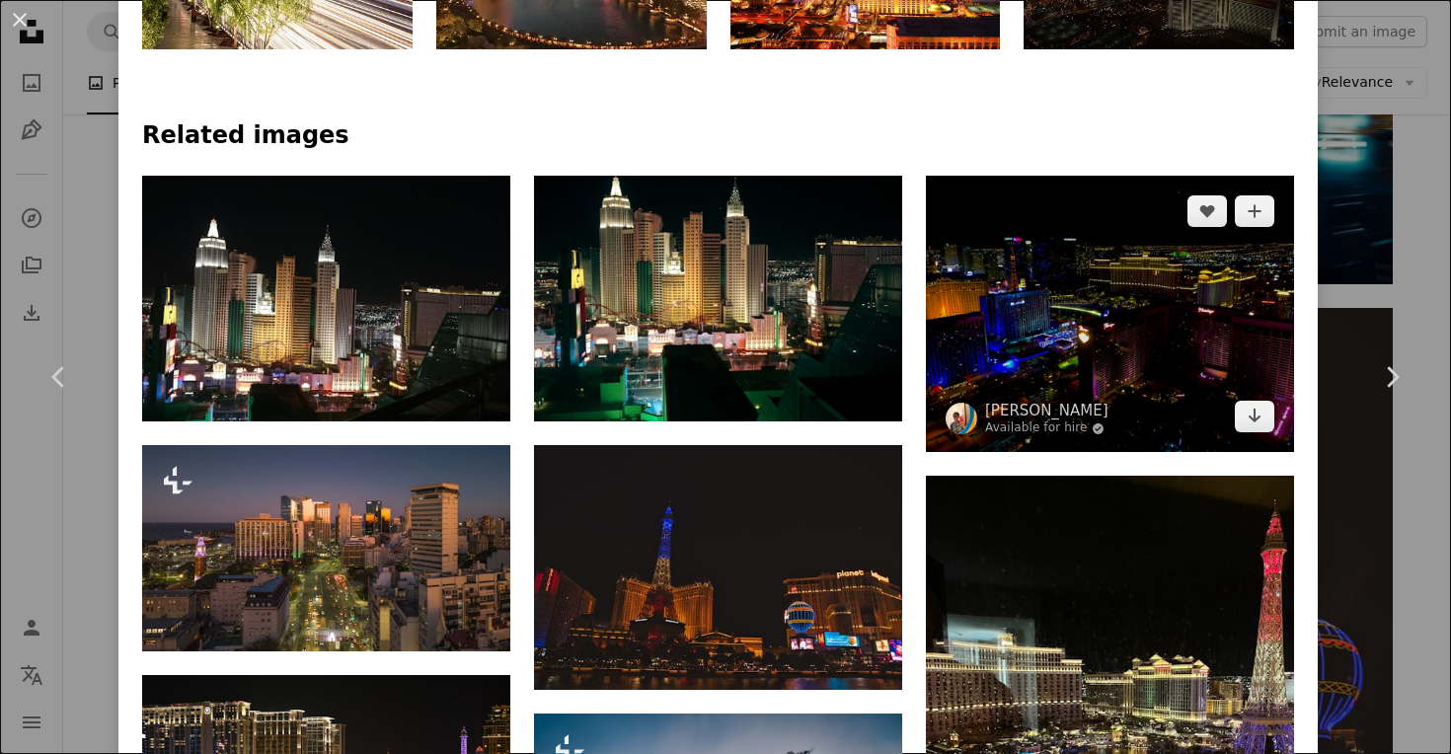
click at [1166, 292] on img at bounding box center [1110, 314] width 368 height 276
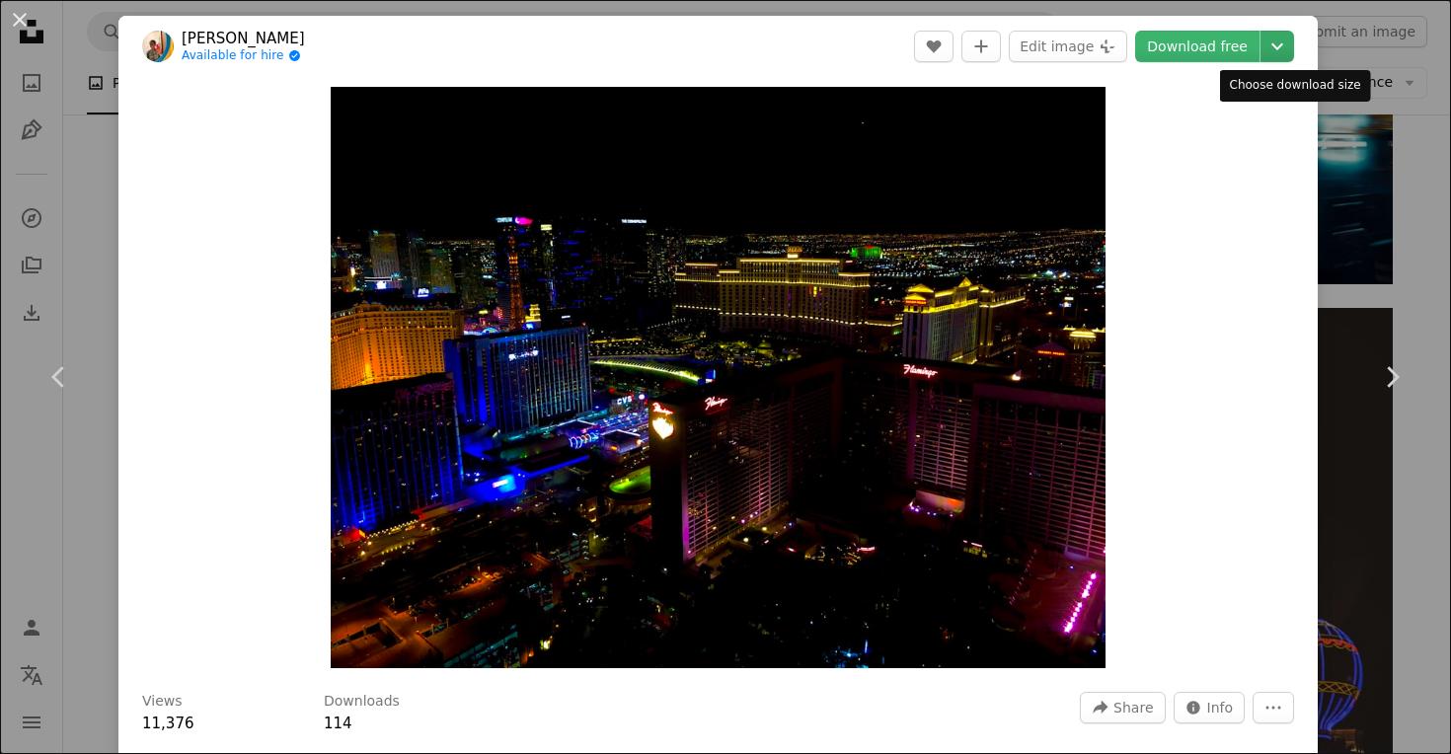
click at [1277, 41] on icon "Chevron down" at bounding box center [1277, 47] width 32 height 24
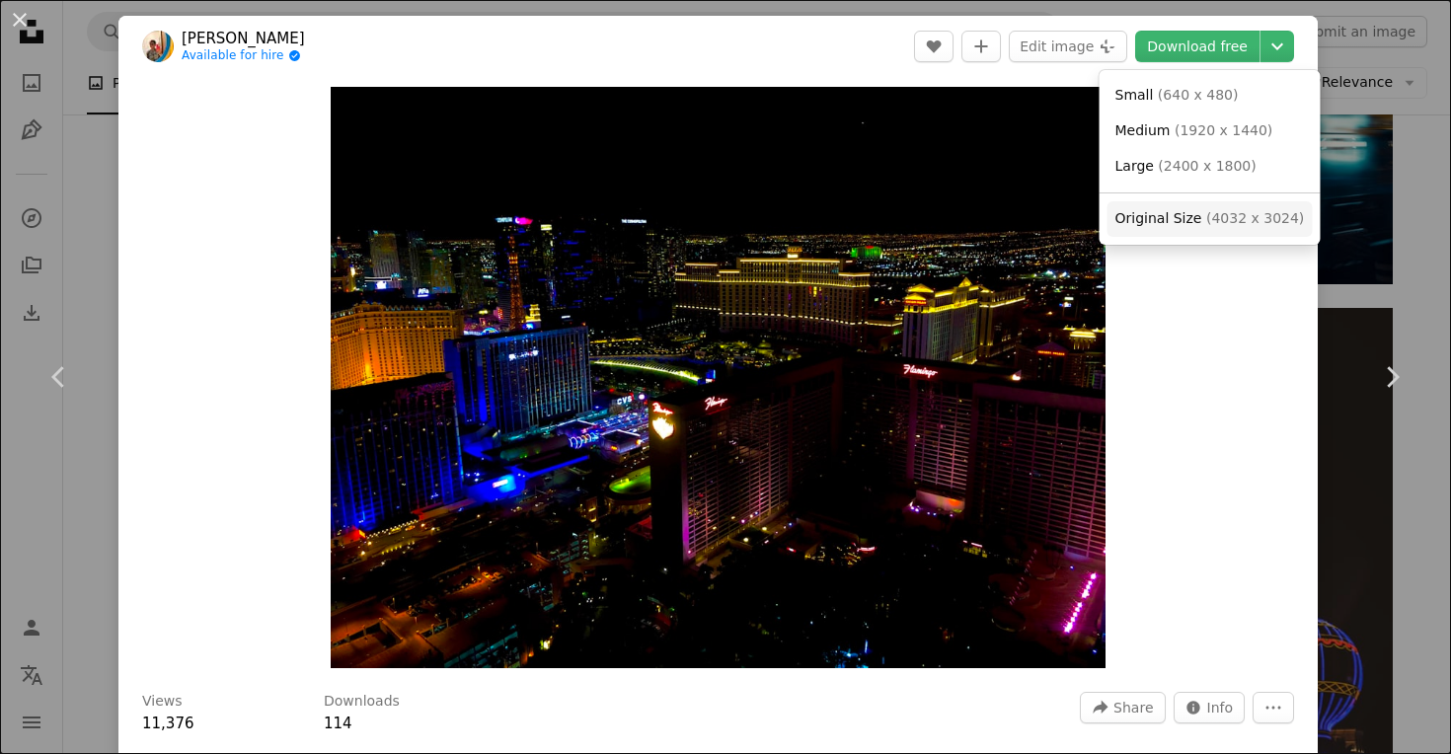
click at [1195, 225] on link "Original Size ( 4032 x 3024 )" at bounding box center [1209, 219] width 205 height 36
